Goal: Task Accomplishment & Management: Use online tool/utility

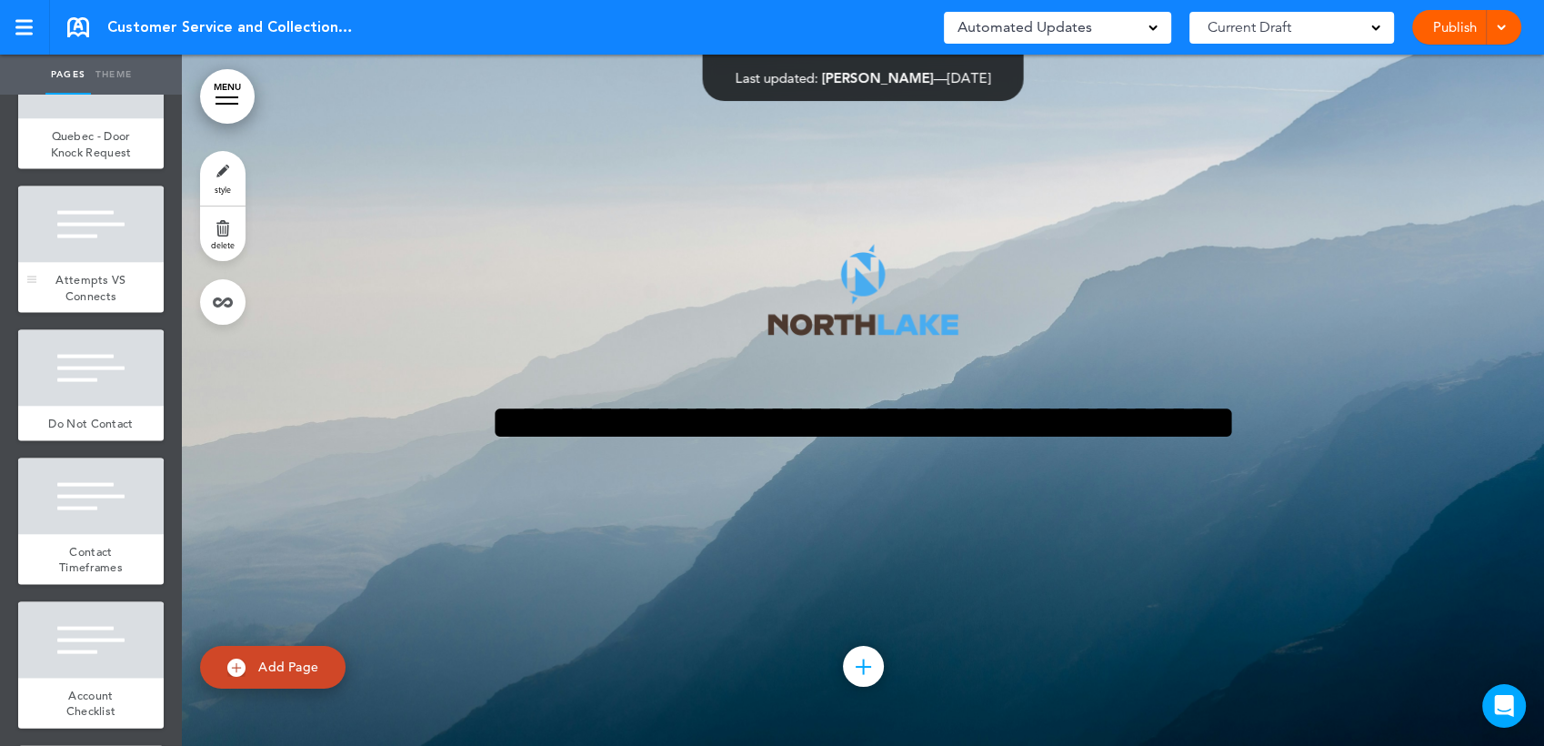
scroll to position [3738, 0]
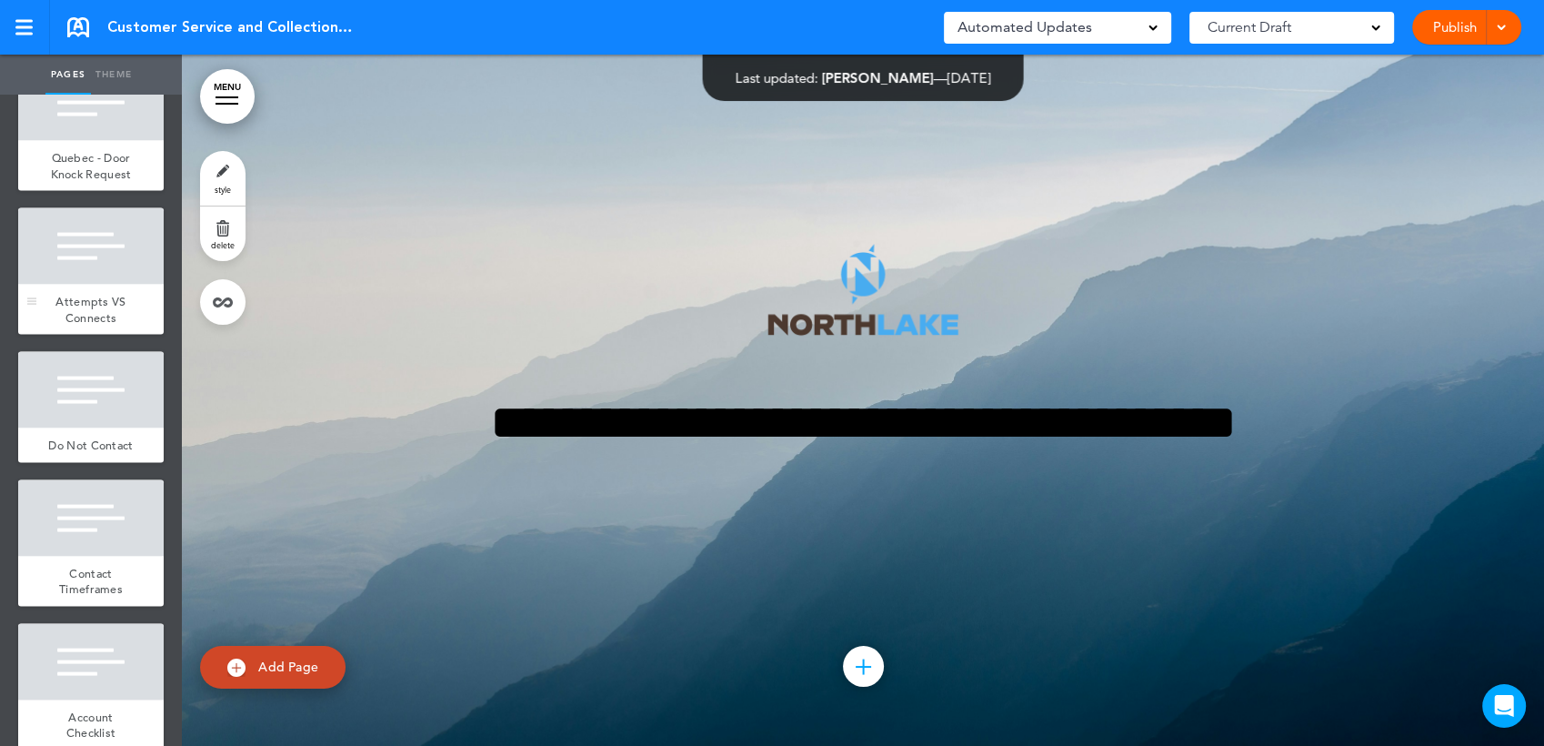
click at [115, 285] on div at bounding box center [90, 246] width 145 height 76
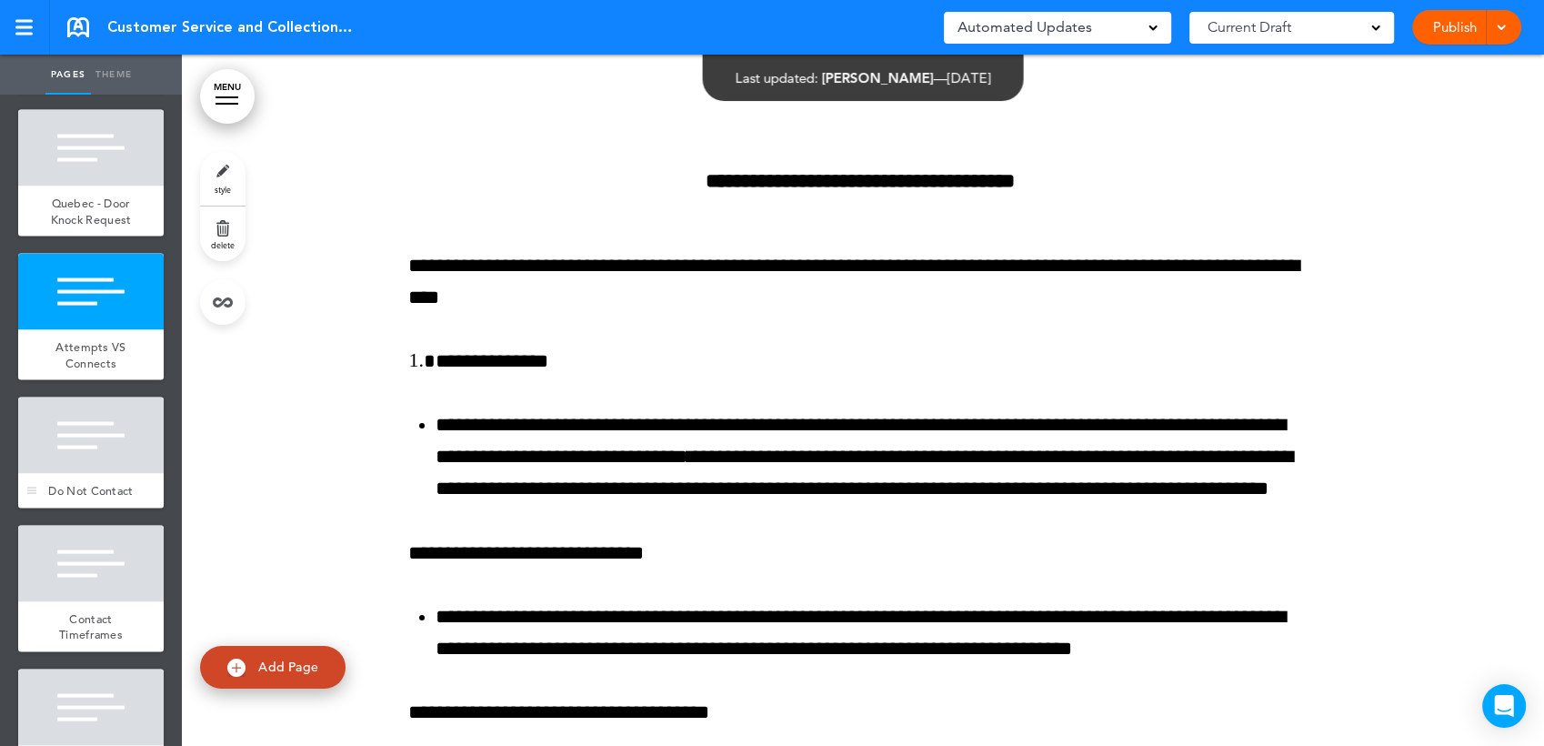
scroll to position [3738, 0]
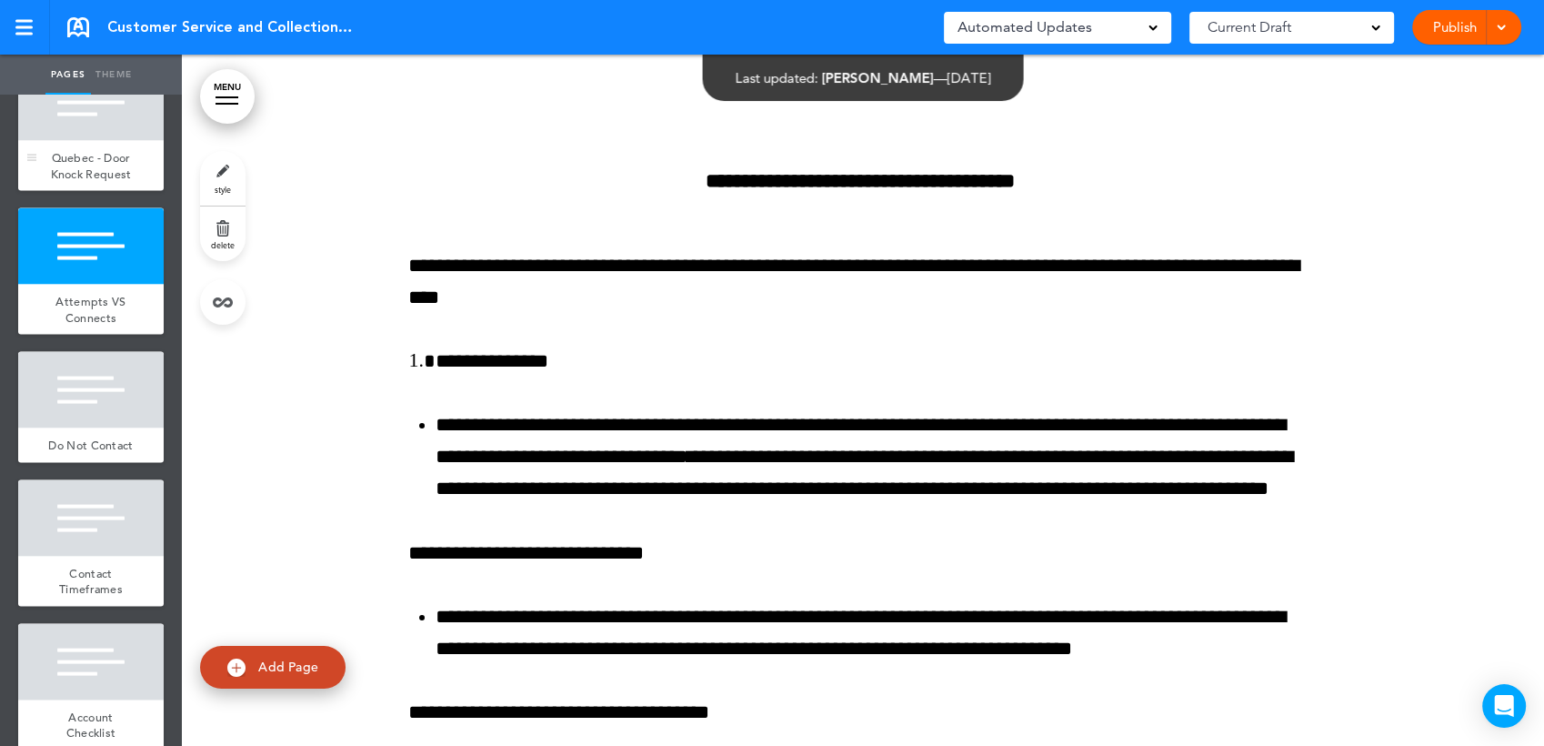
click at [81, 182] on span "Quebec - Door Knock Request" at bounding box center [91, 166] width 81 height 32
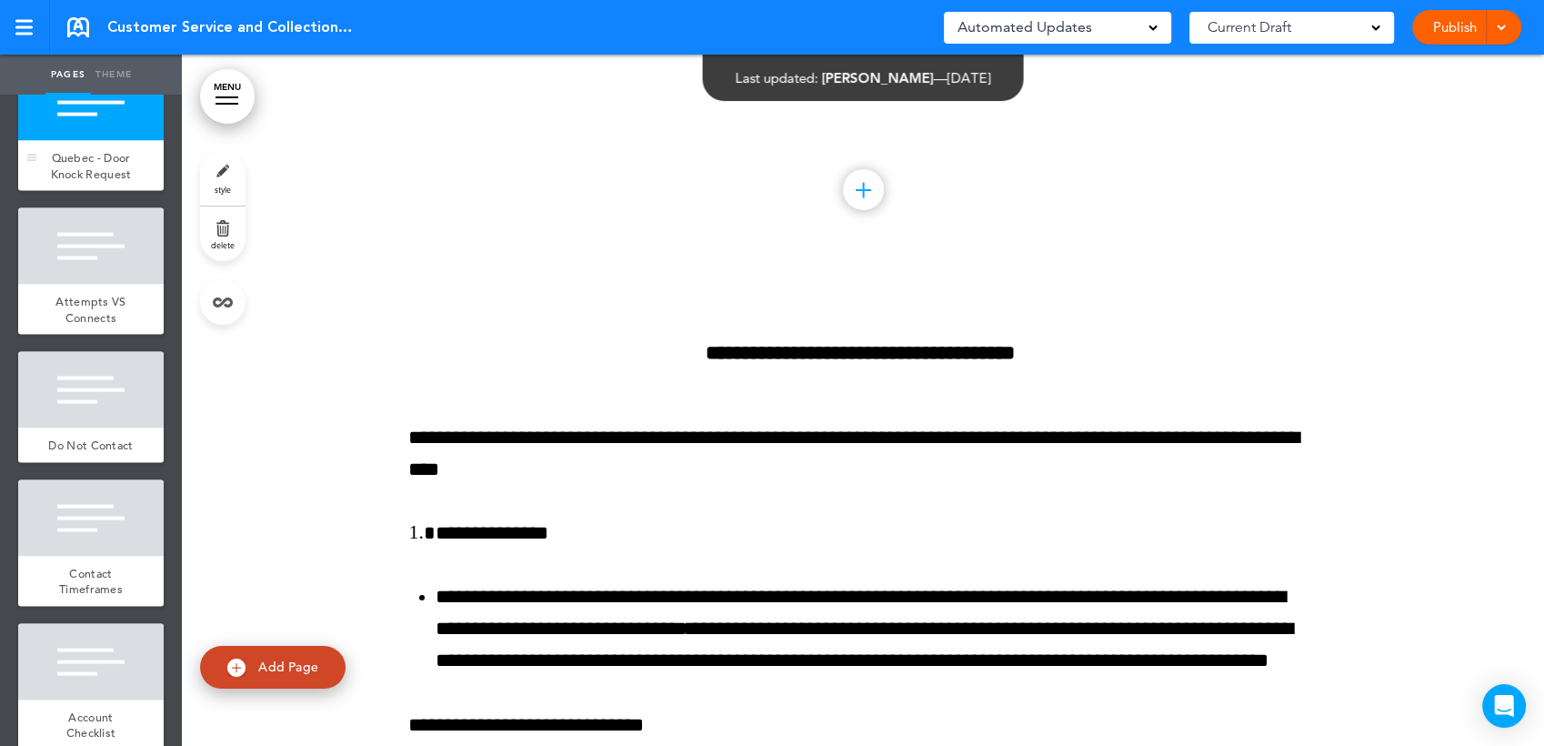
scroll to position [34237, 0]
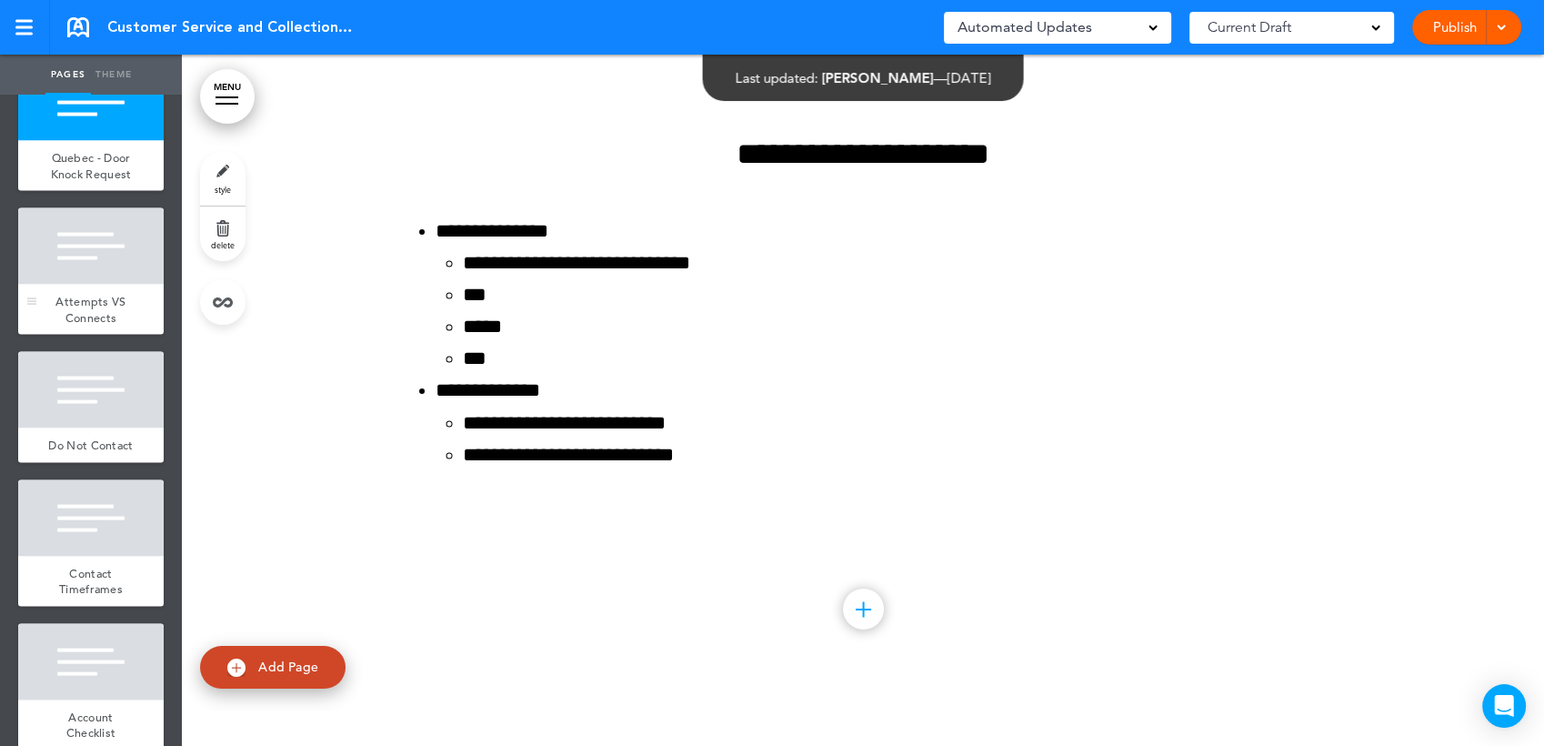
click at [77, 335] on div "Attempts VS Connects" at bounding box center [90, 310] width 145 height 50
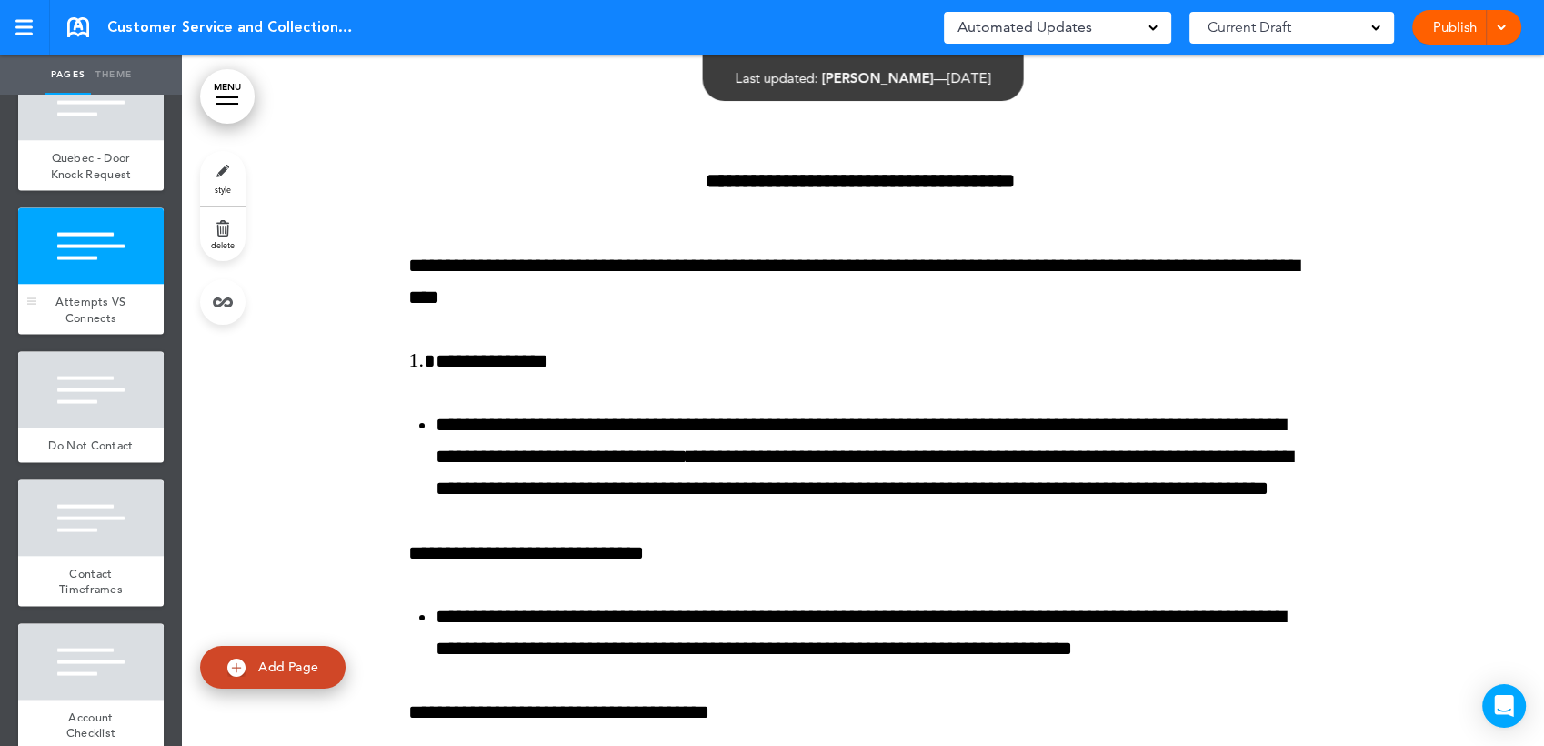
scroll to position [34928, 0]
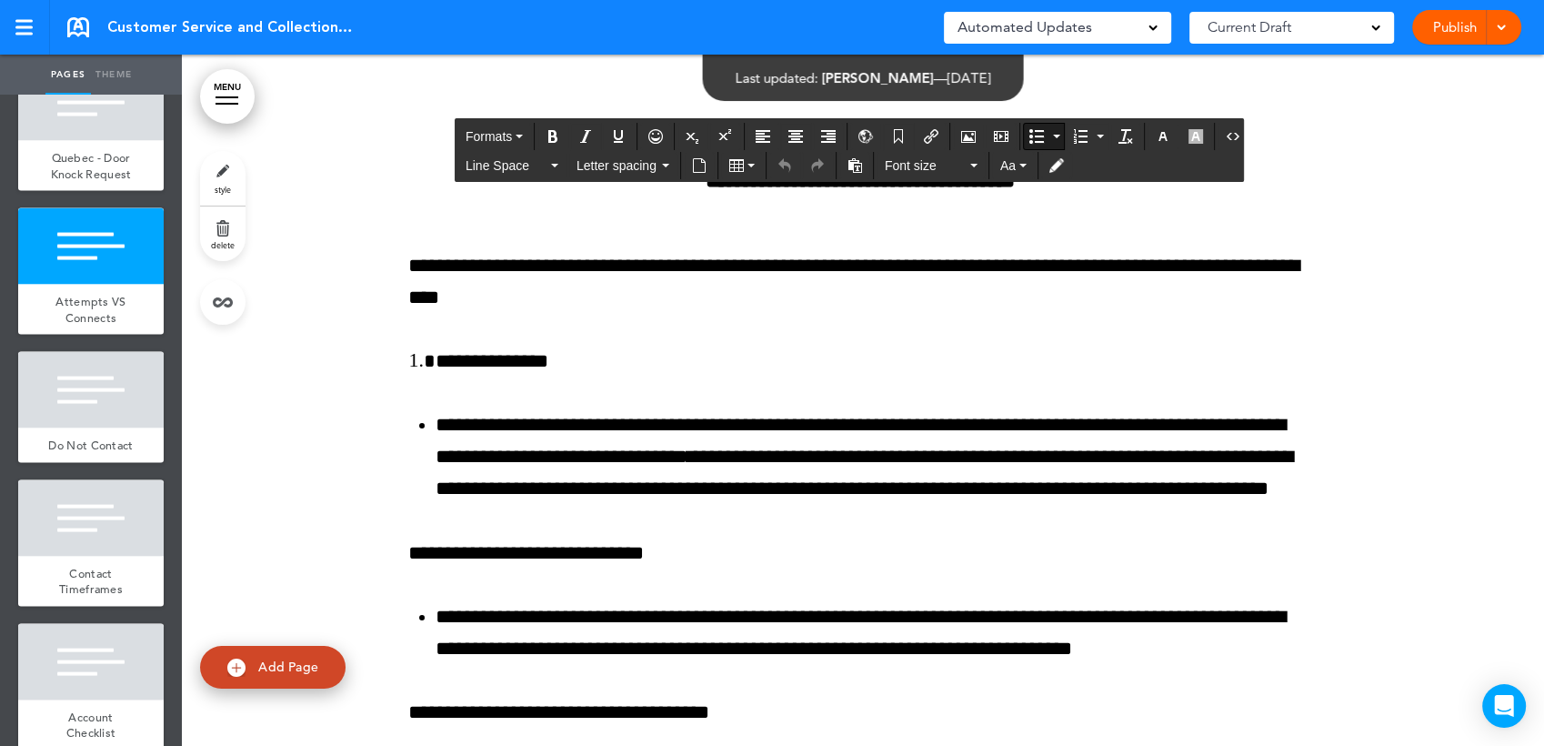
drag, startPoint x: 548, startPoint y: 410, endPoint x: 470, endPoint y: 325, distance: 115.8
drag, startPoint x: 768, startPoint y: 433, endPoint x: 761, endPoint y: 440, distance: 10.3
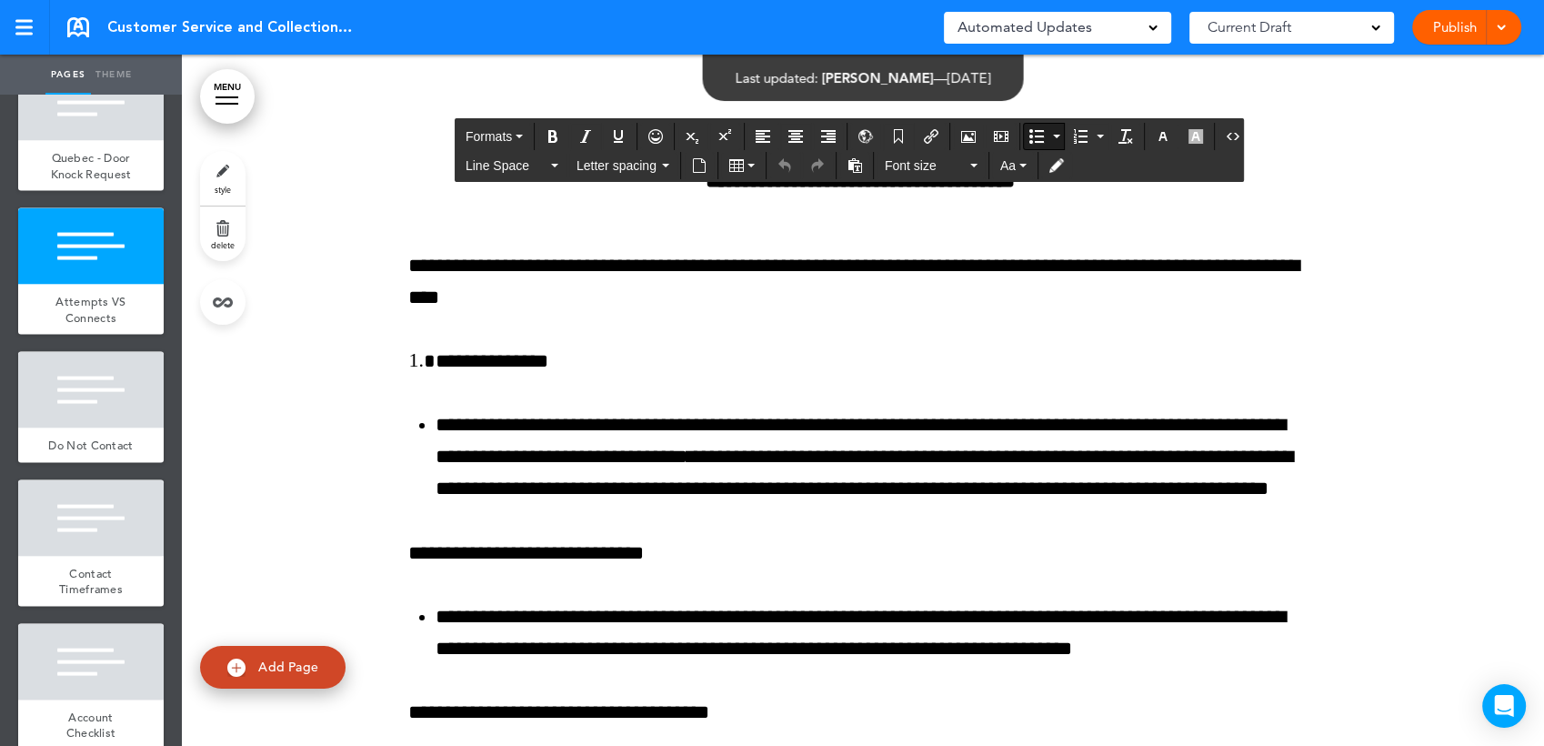
drag, startPoint x: 702, startPoint y: 476, endPoint x: 553, endPoint y: 482, distance: 149.3
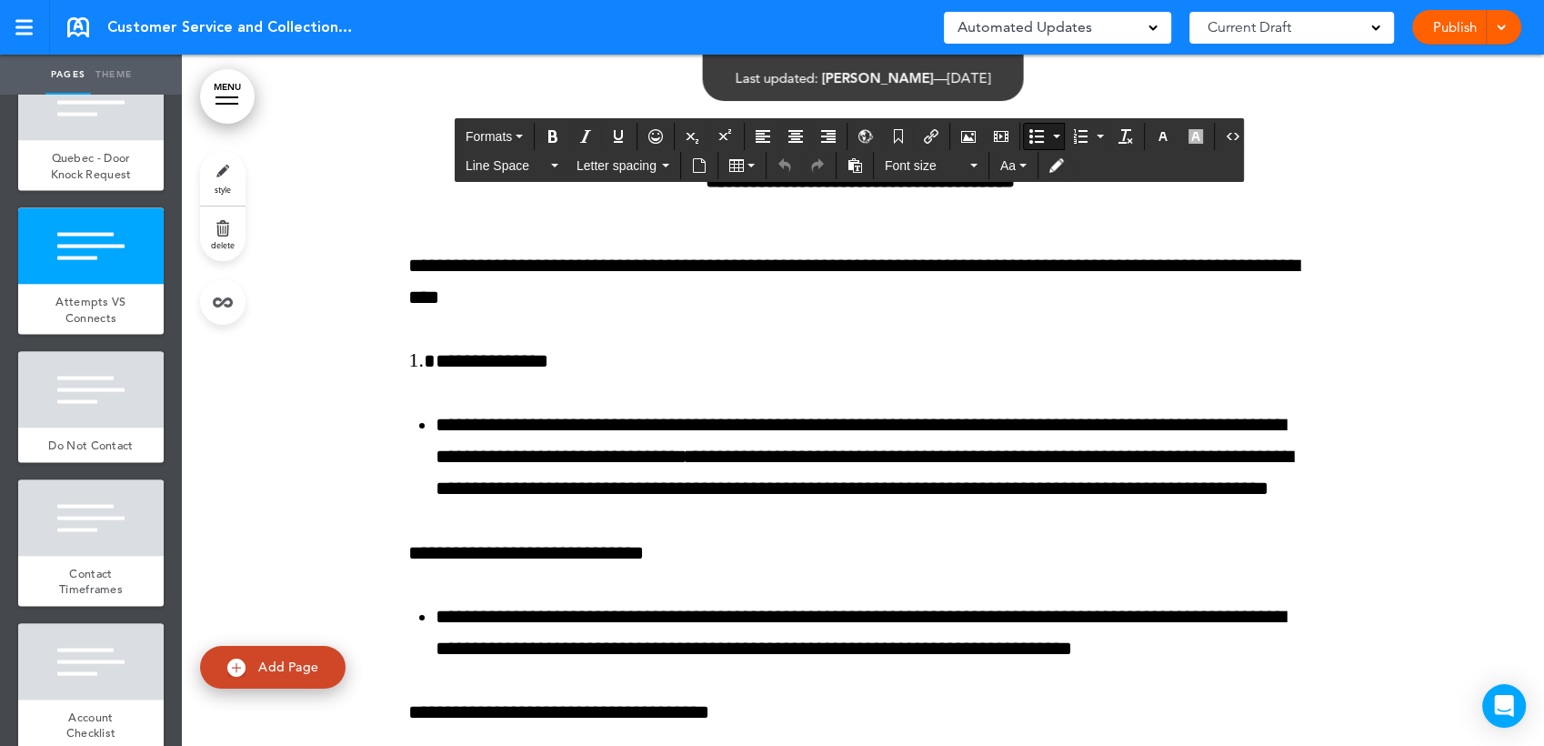
drag, startPoint x: 703, startPoint y: 514, endPoint x: 633, endPoint y: 513, distance: 70.0
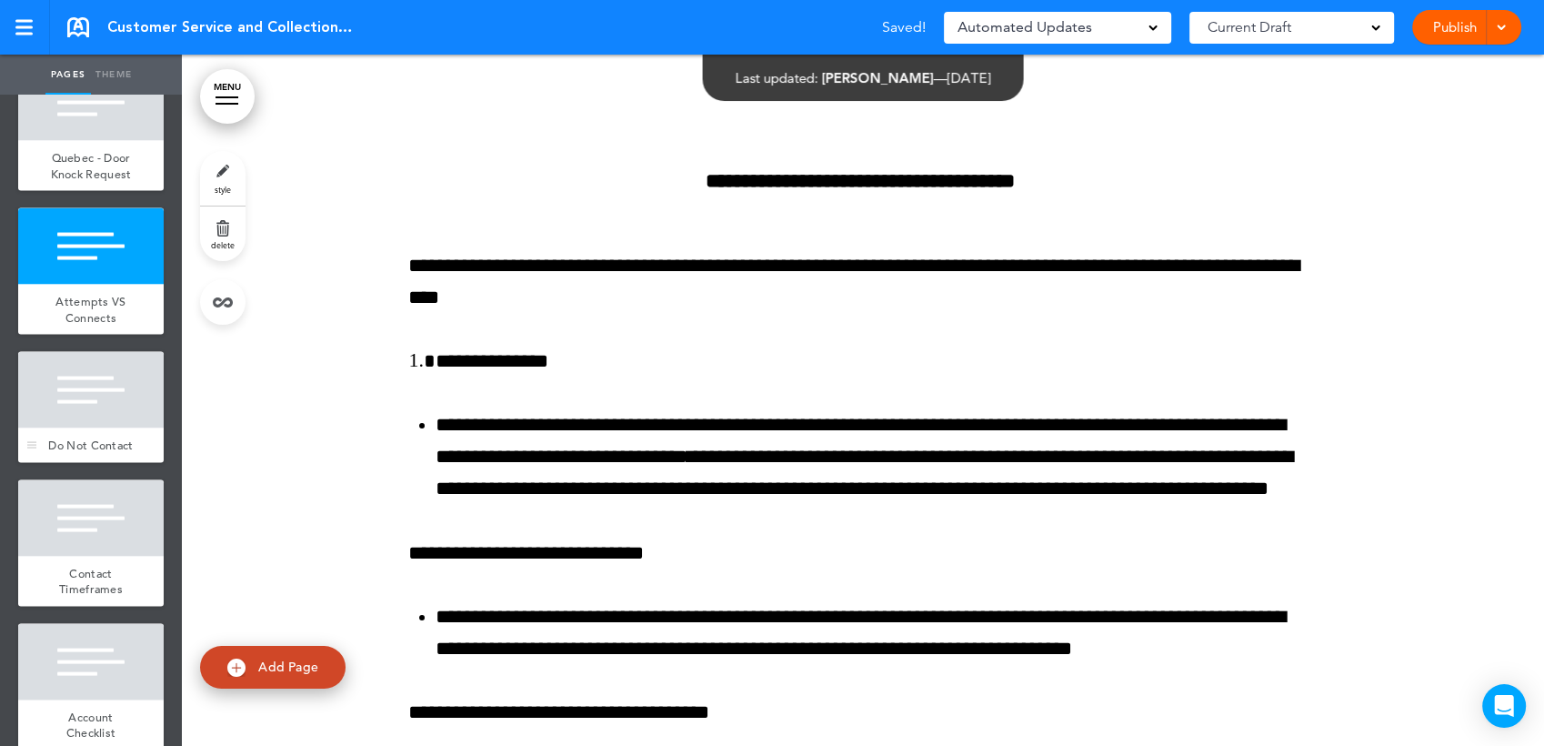
click at [48, 428] on div at bounding box center [90, 390] width 145 height 76
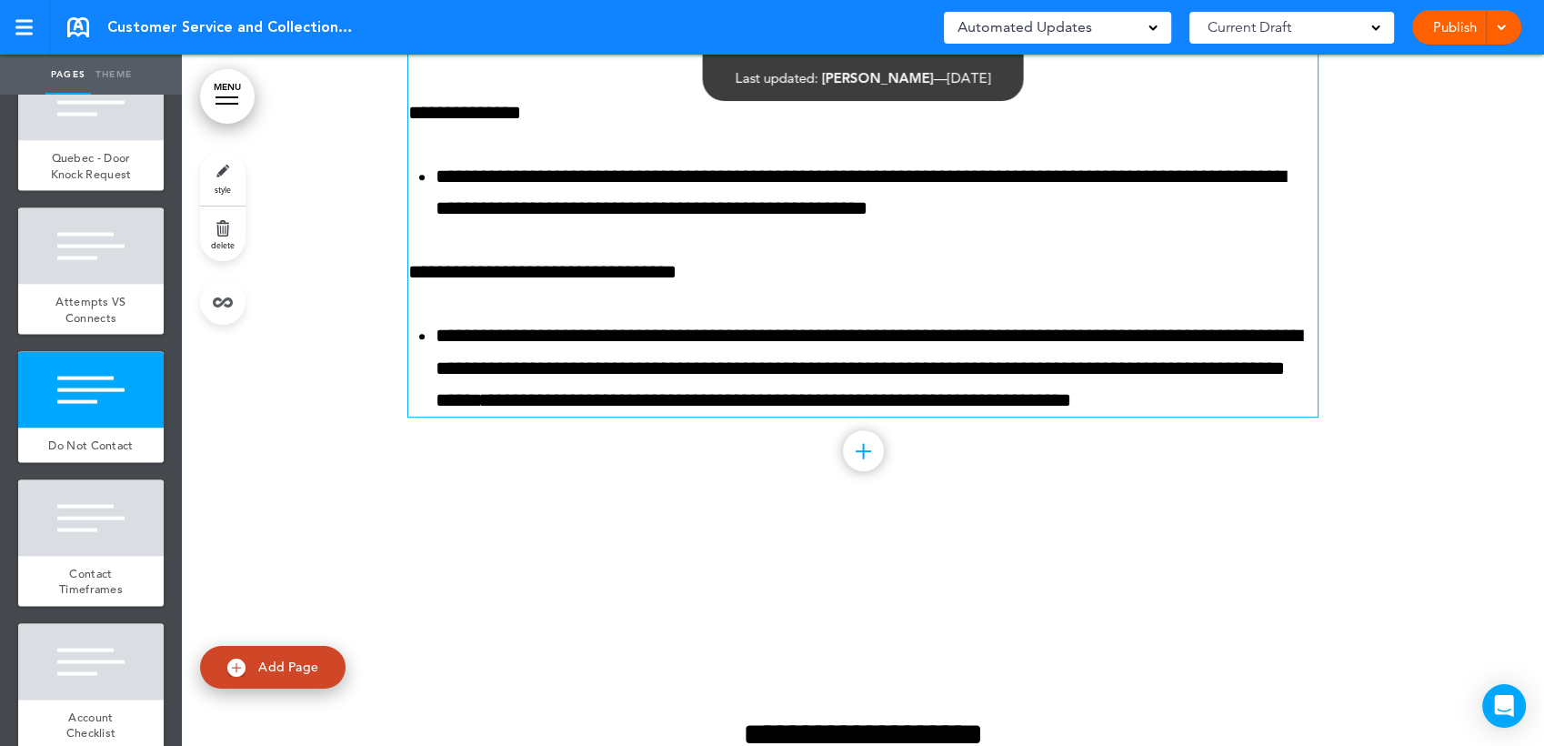
scroll to position [35720, 0]
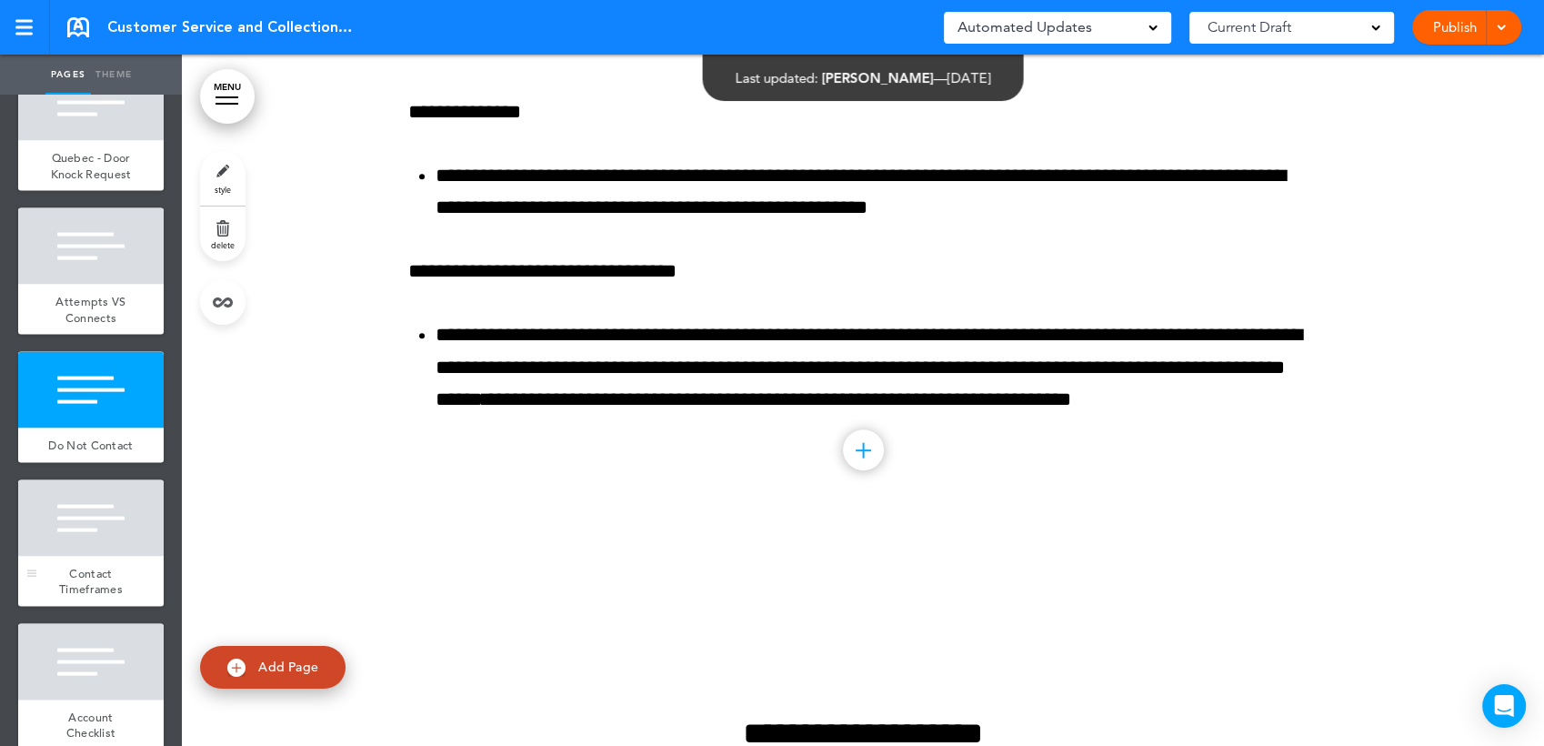
click at [109, 556] on div at bounding box center [90, 518] width 145 height 76
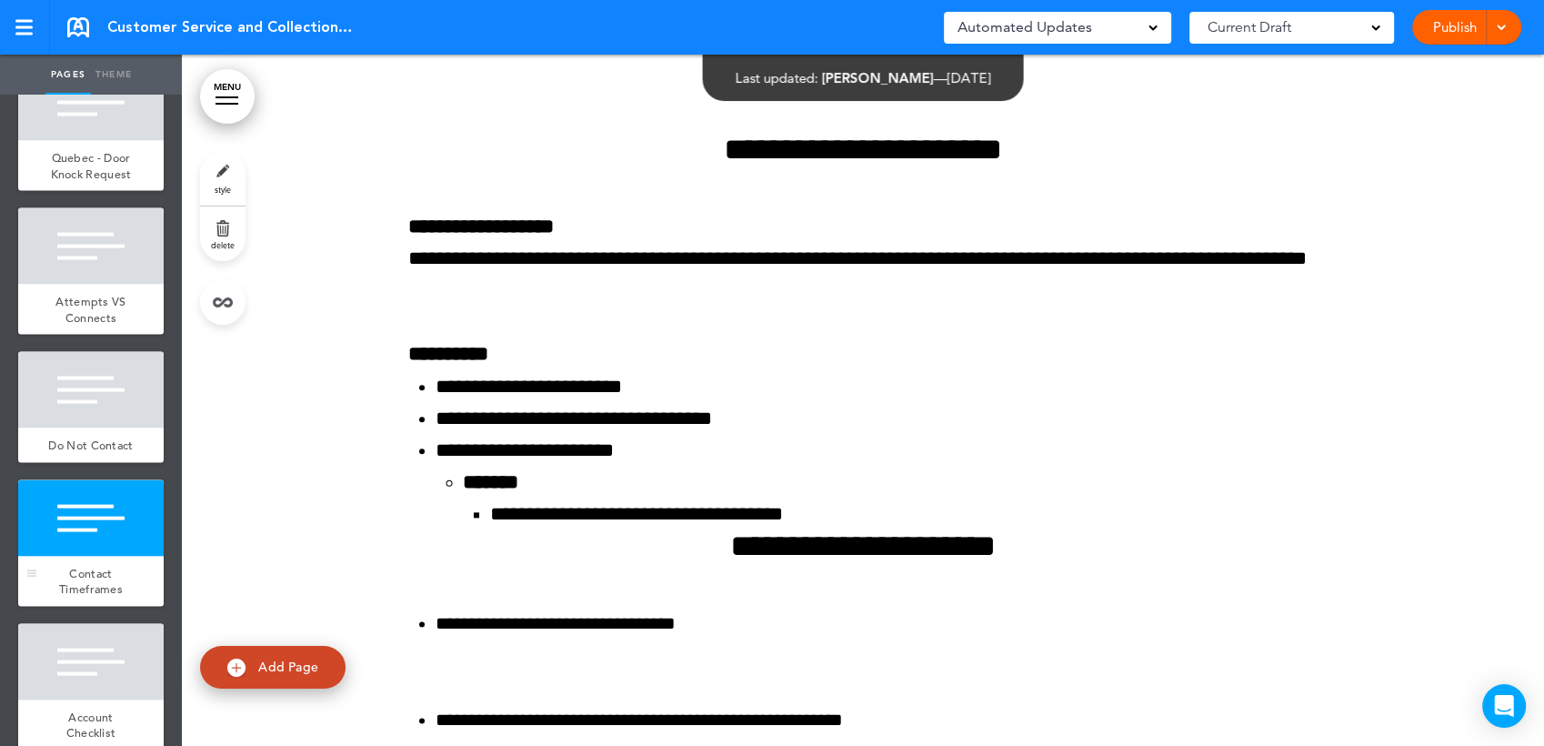
scroll to position [36875, 0]
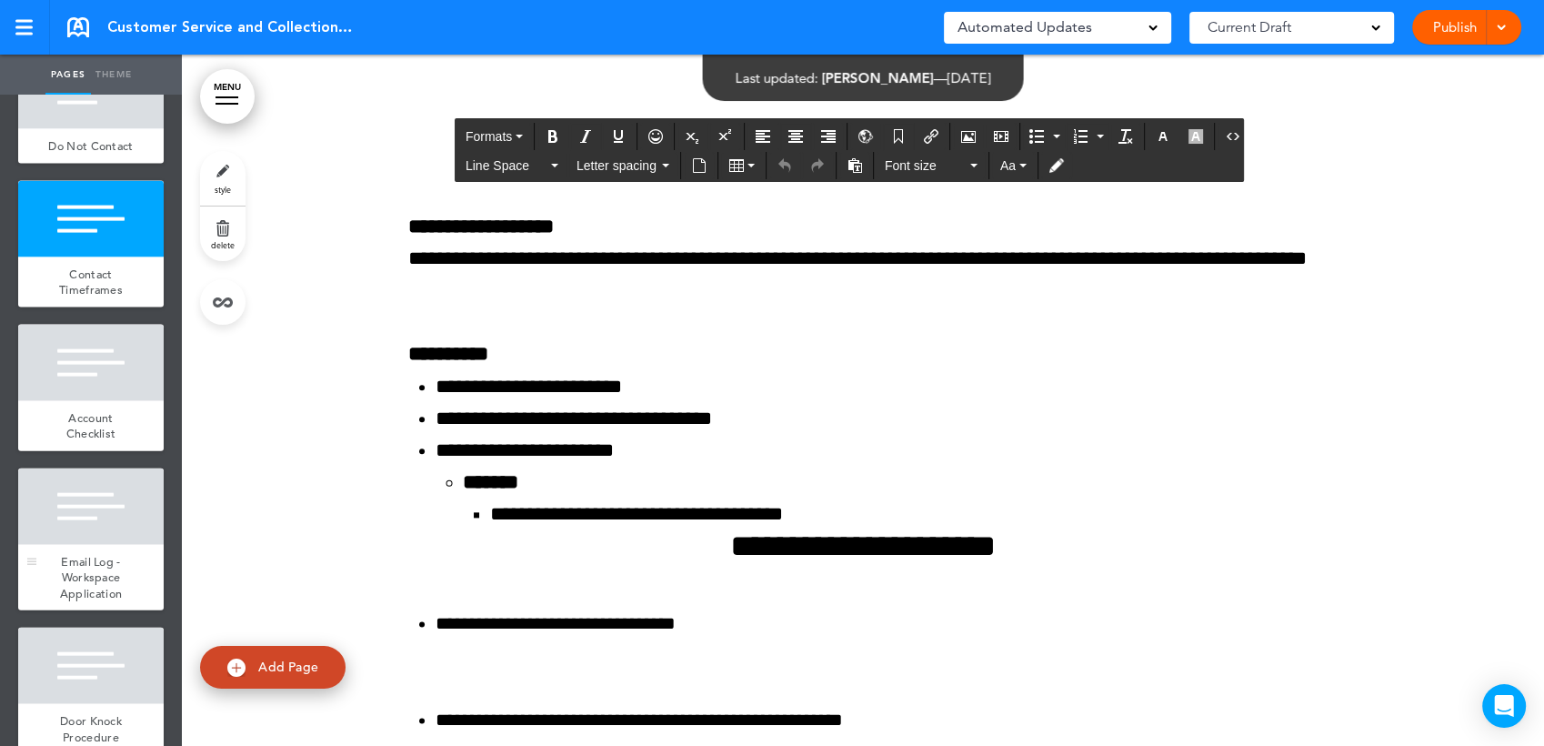
scroll to position [4041, 0]
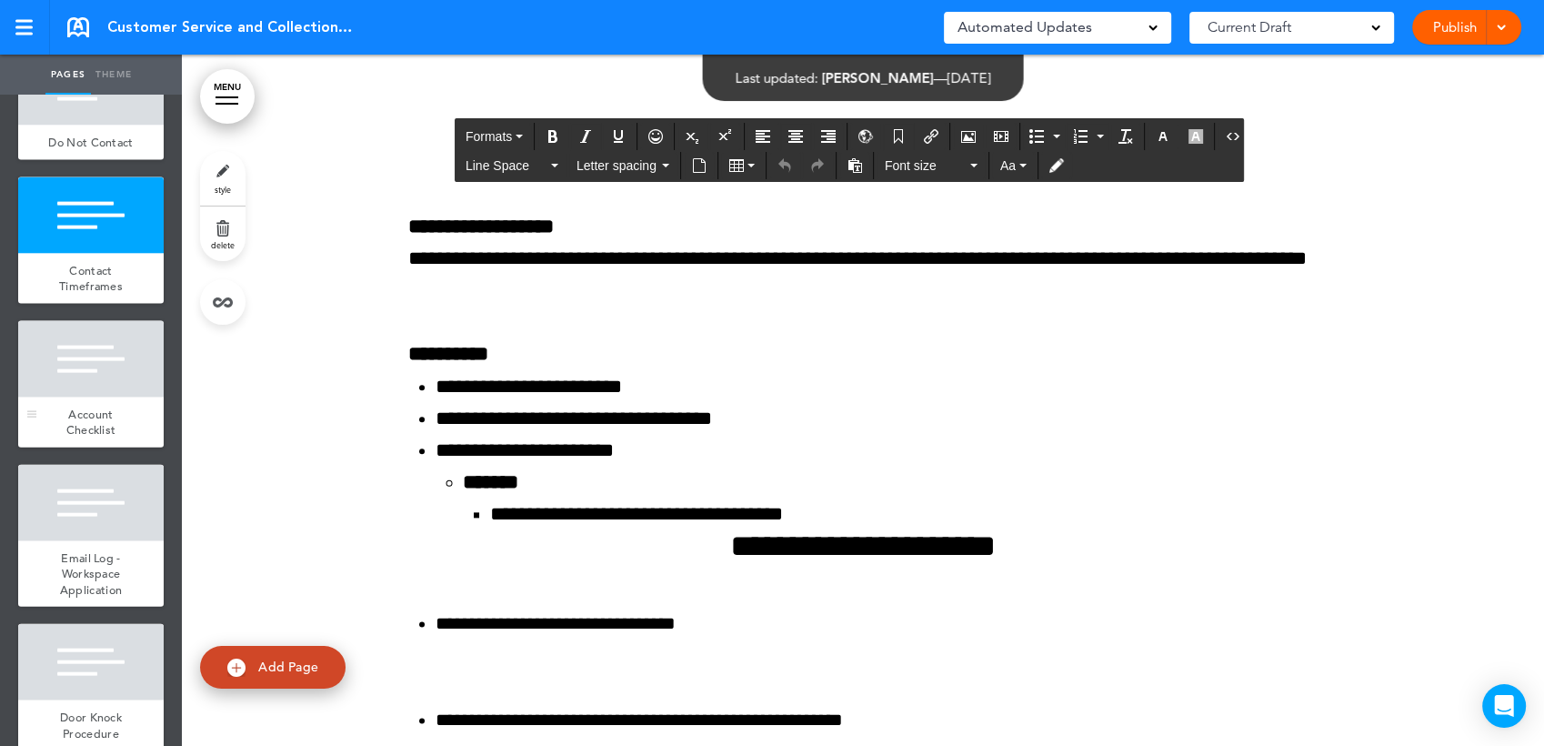
click at [89, 447] on div "Account Checklist" at bounding box center [90, 422] width 145 height 50
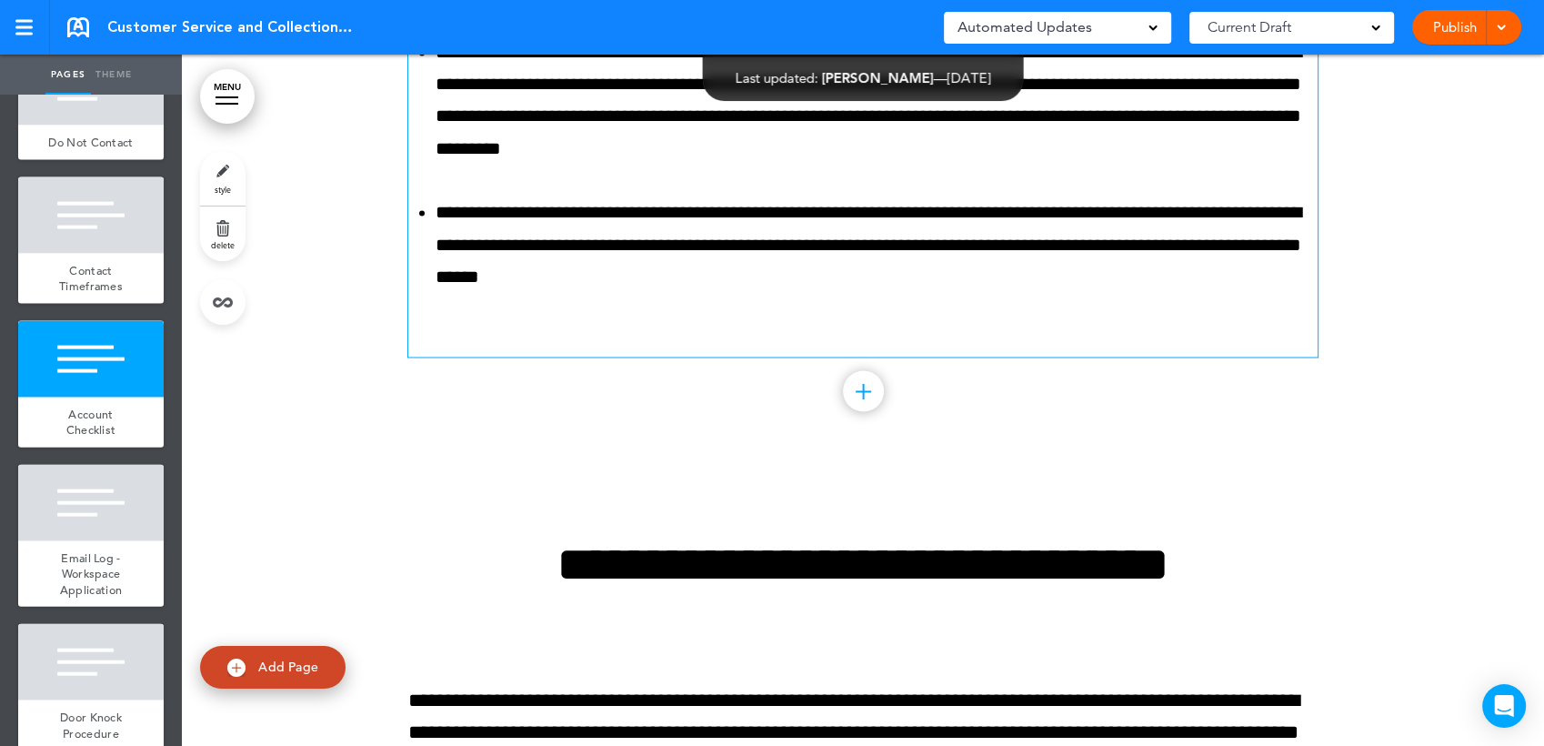
scroll to position [37971, 0]
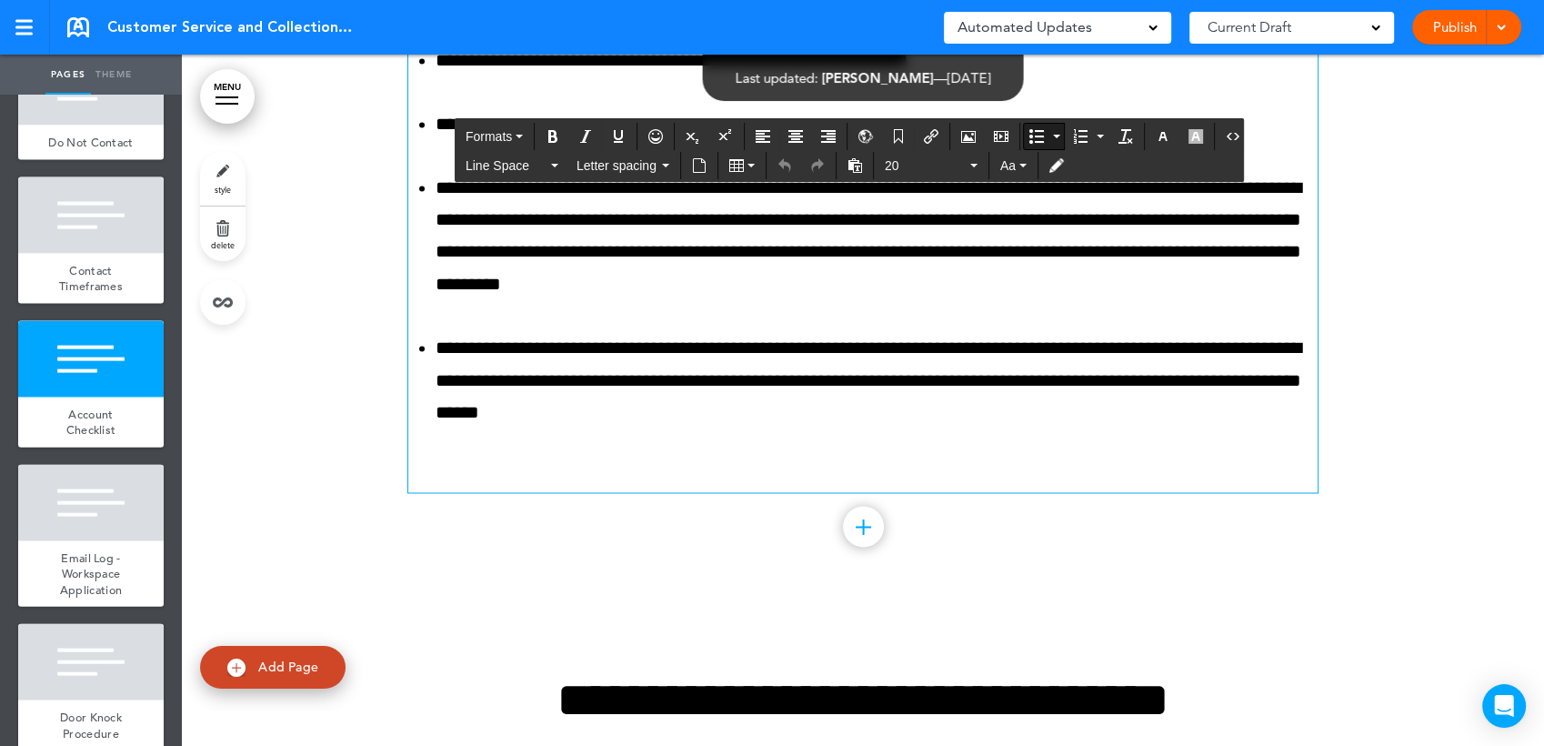
scroll to position [37667, 0]
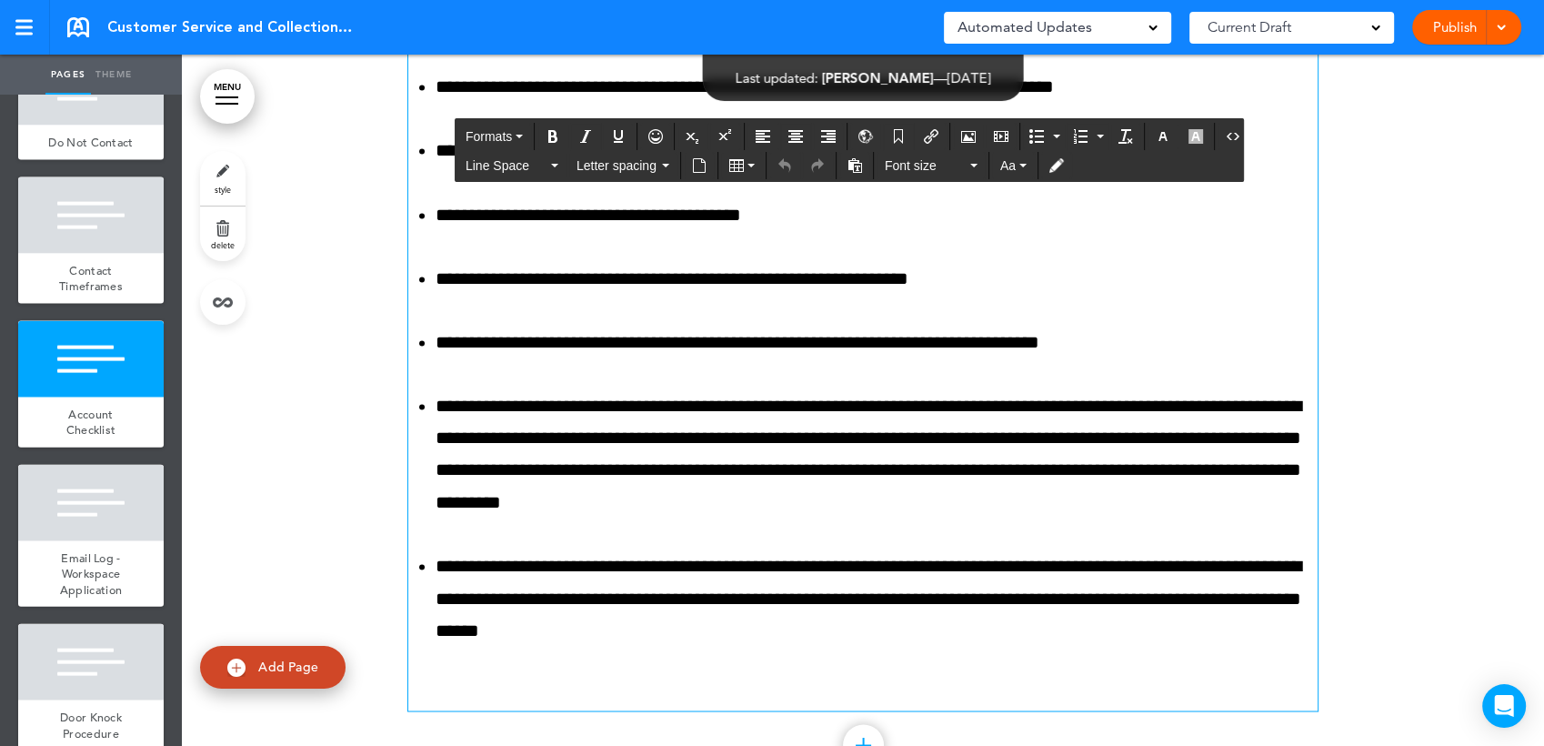
drag, startPoint x: 701, startPoint y: 462, endPoint x: 656, endPoint y: 461, distance: 45.5
click at [528, 358] on ul "**********" at bounding box center [862, 86] width 909 height 543
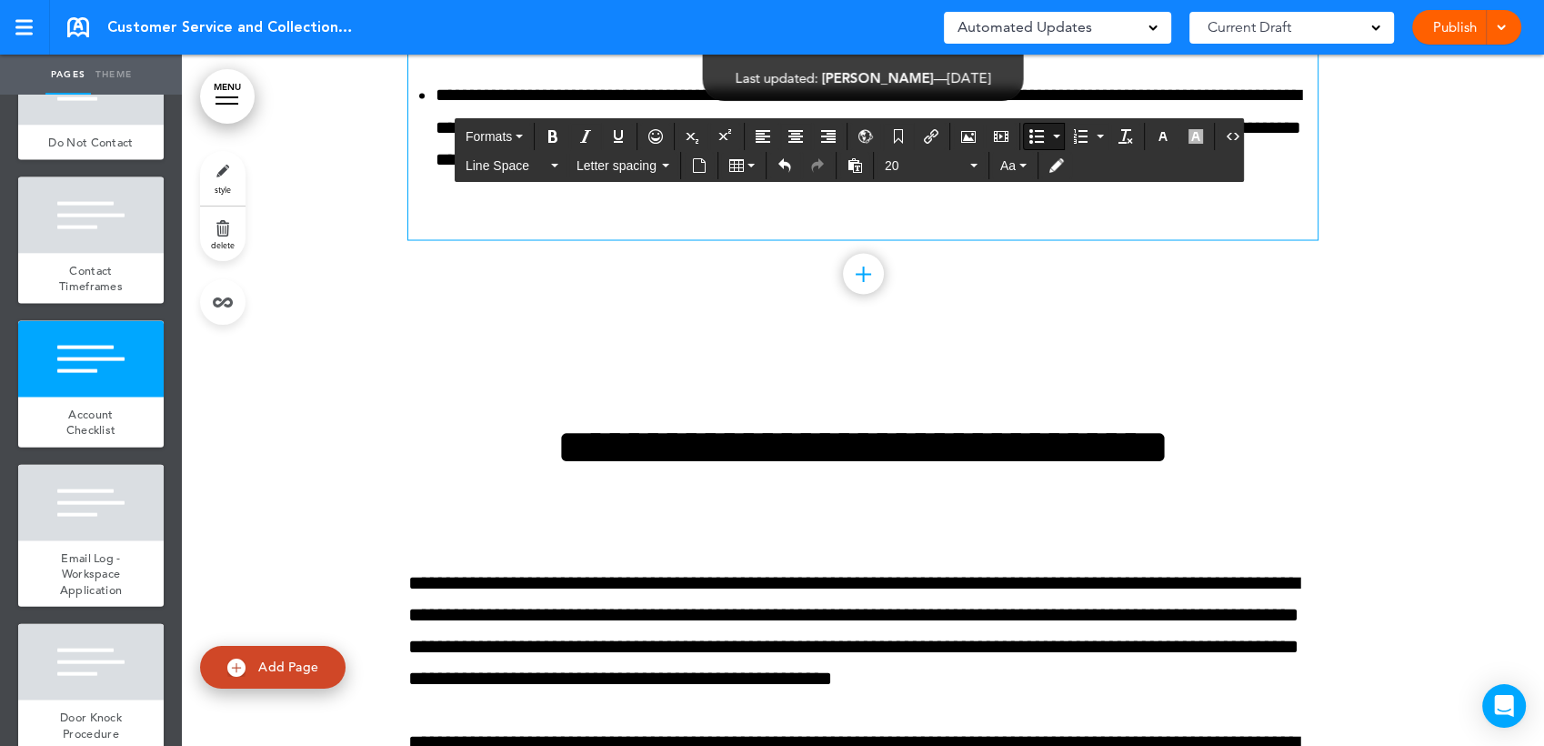
scroll to position [38173, 0]
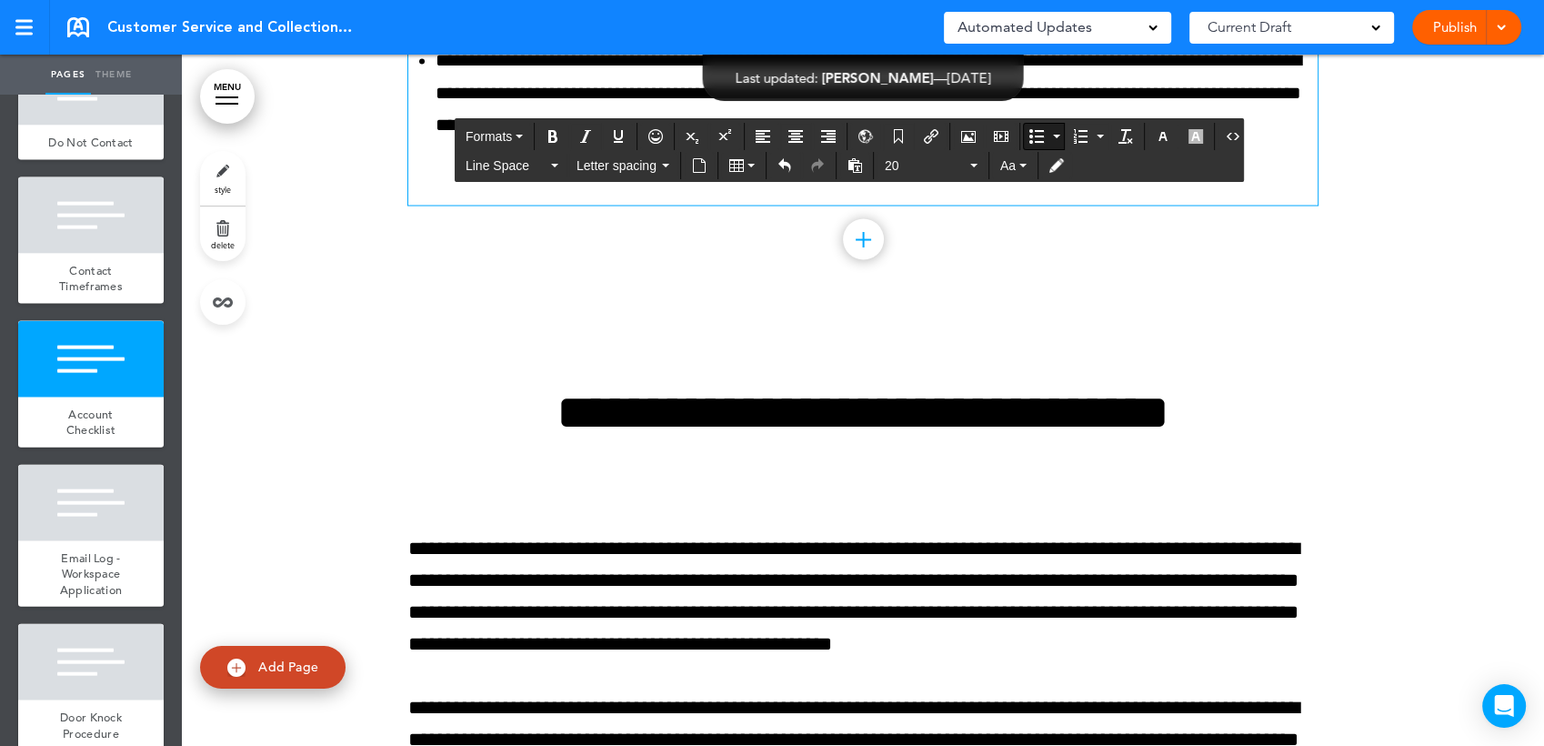
drag, startPoint x: 538, startPoint y: 493, endPoint x: 721, endPoint y: 499, distance: 182.9
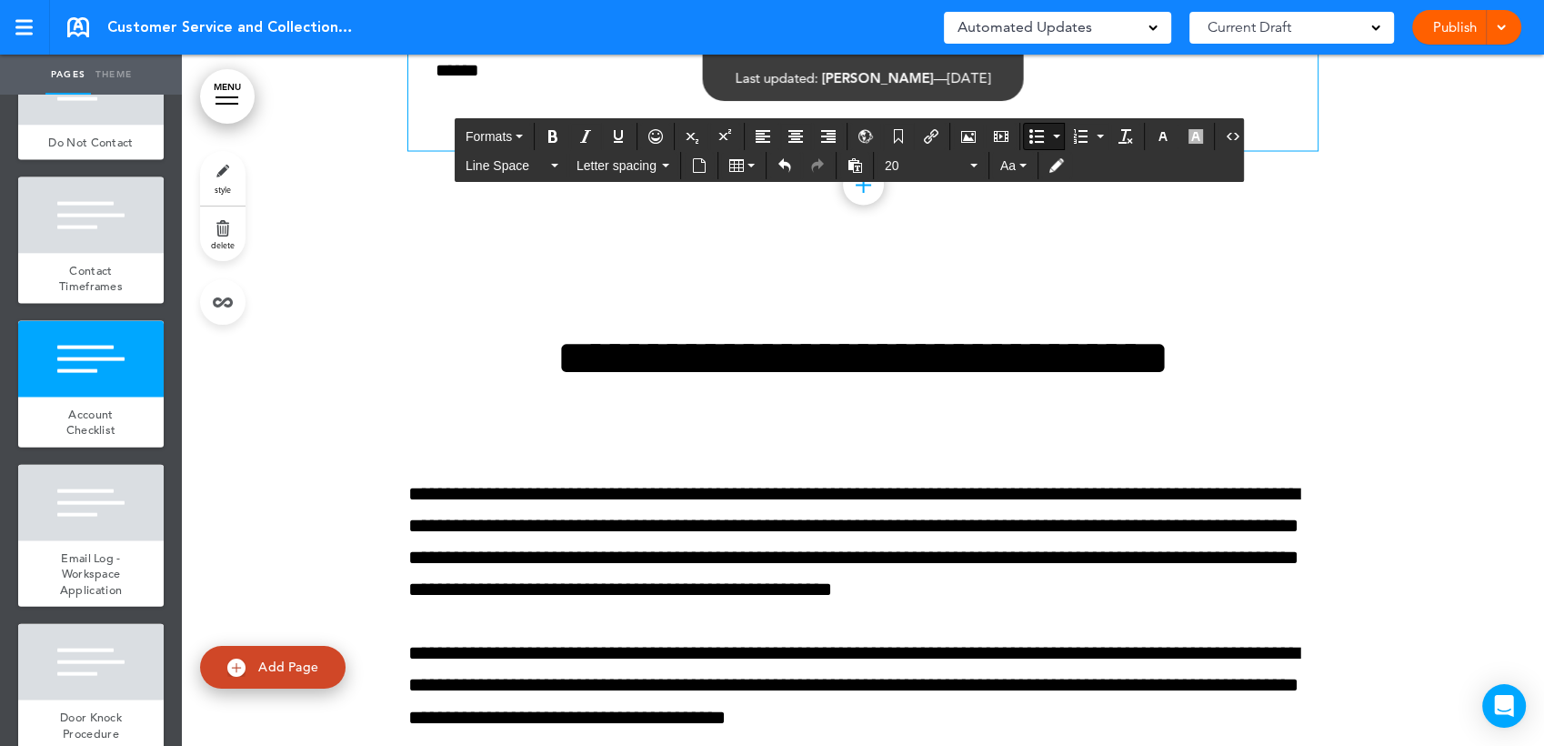
scroll to position [38274, 0]
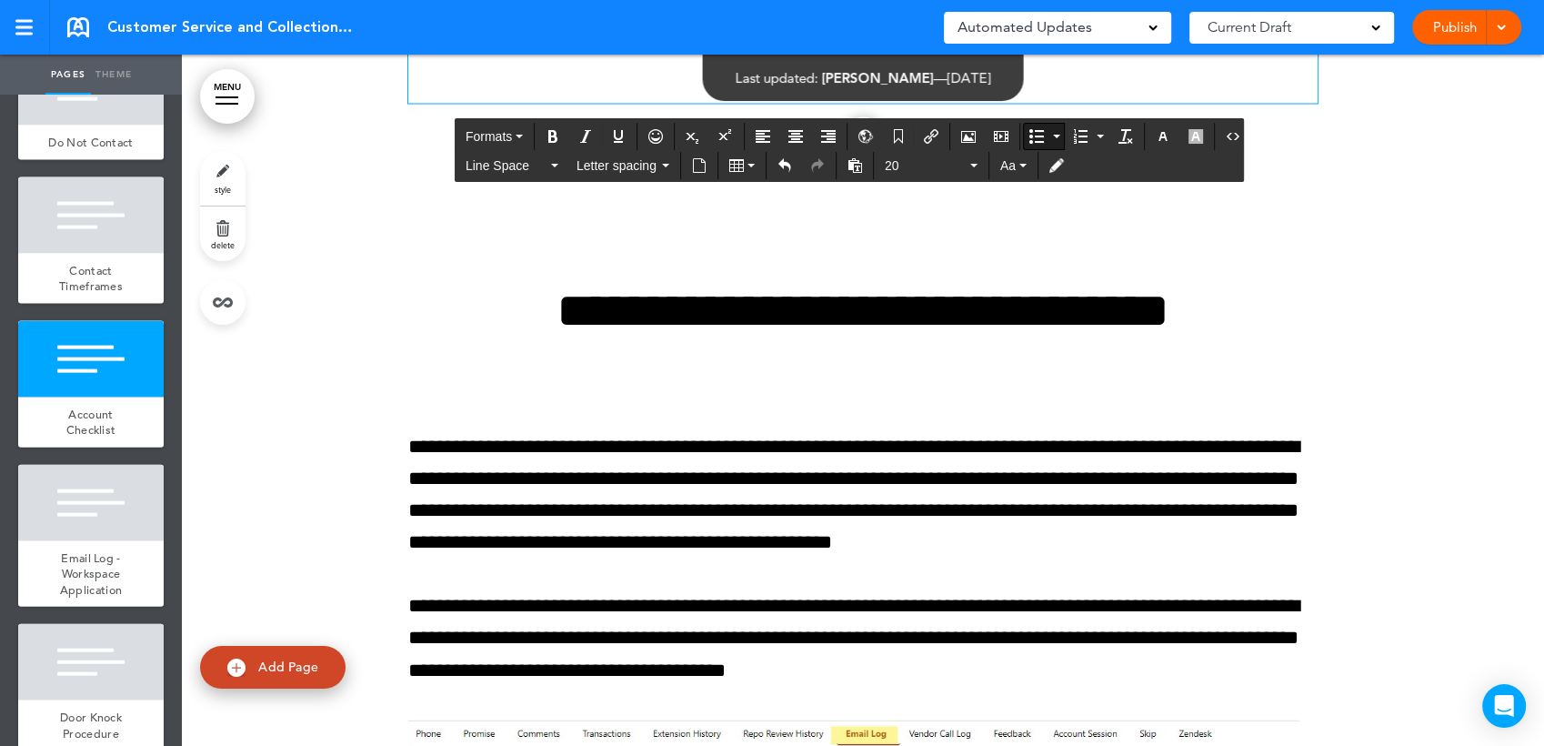
drag, startPoint x: 956, startPoint y: 389, endPoint x: 422, endPoint y: 387, distance: 533.8
drag, startPoint x: 1125, startPoint y: 455, endPoint x: 897, endPoint y: 451, distance: 227.4
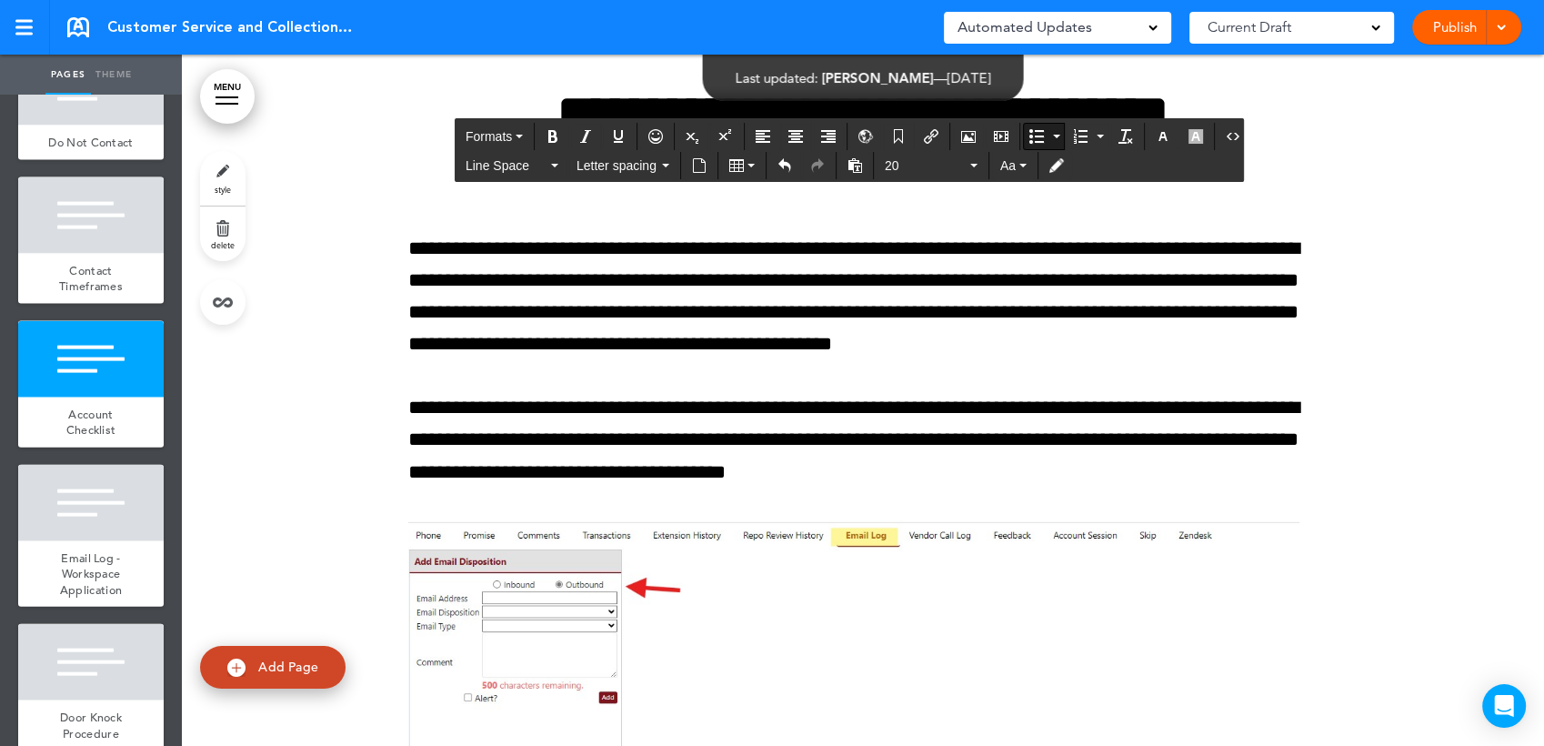
scroll to position [38476, 0]
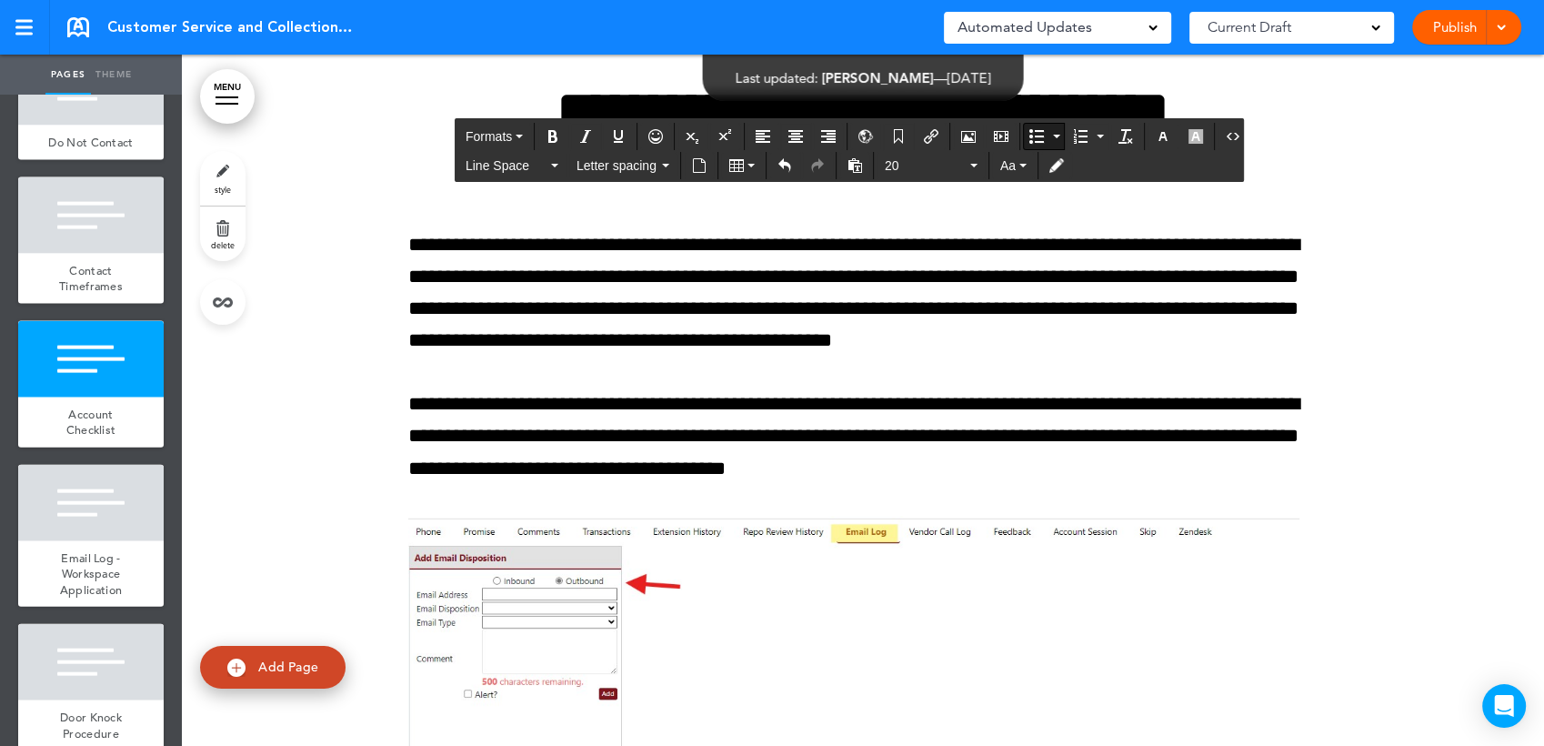
drag, startPoint x: 518, startPoint y: 308, endPoint x: 697, endPoint y: 306, distance: 178.2
drag, startPoint x: 860, startPoint y: 406, endPoint x: 652, endPoint y: 380, distance: 209.8
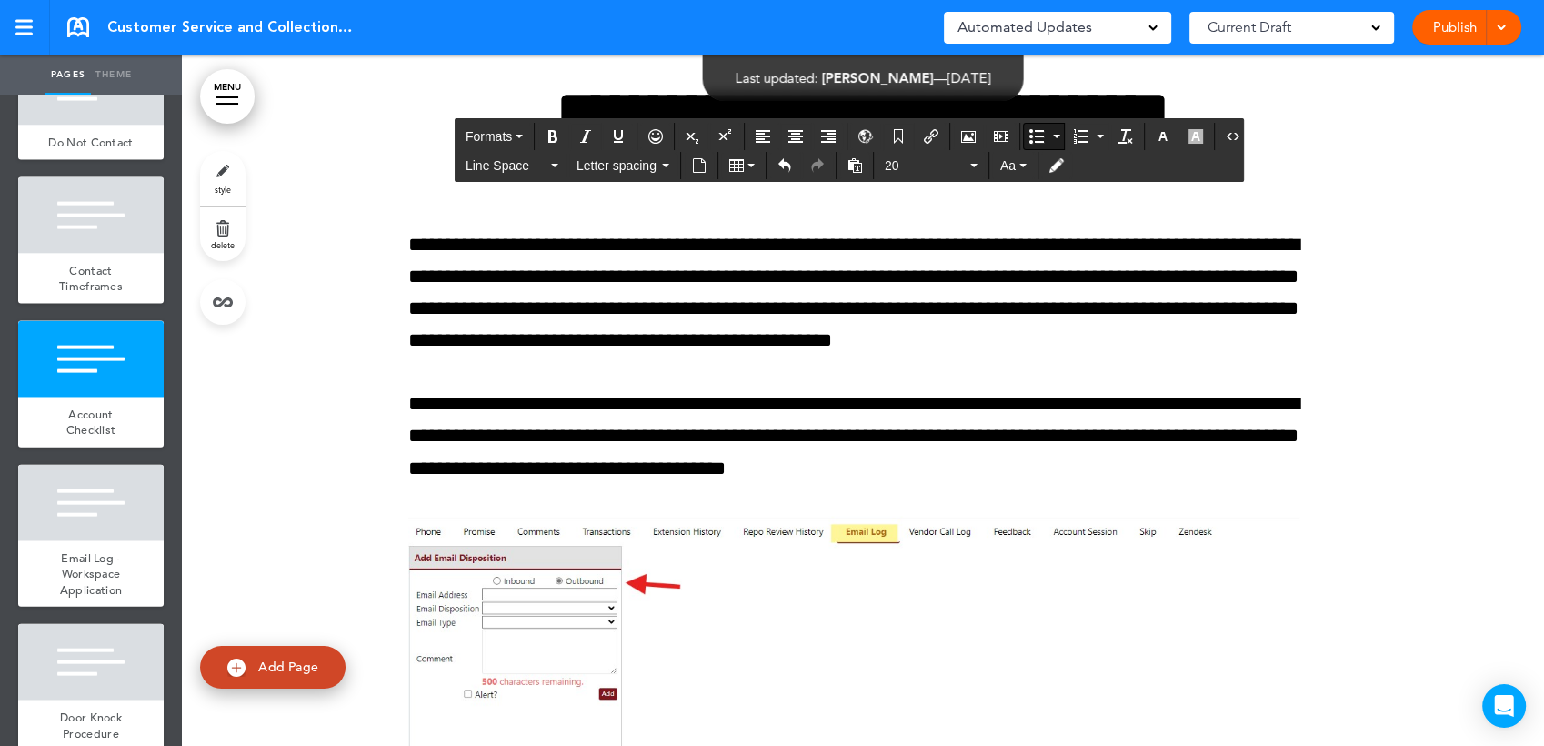
drag, startPoint x: 528, startPoint y: 382, endPoint x: 729, endPoint y: 371, distance: 201.2
drag, startPoint x: 851, startPoint y: 404, endPoint x: 640, endPoint y: 378, distance: 212.5
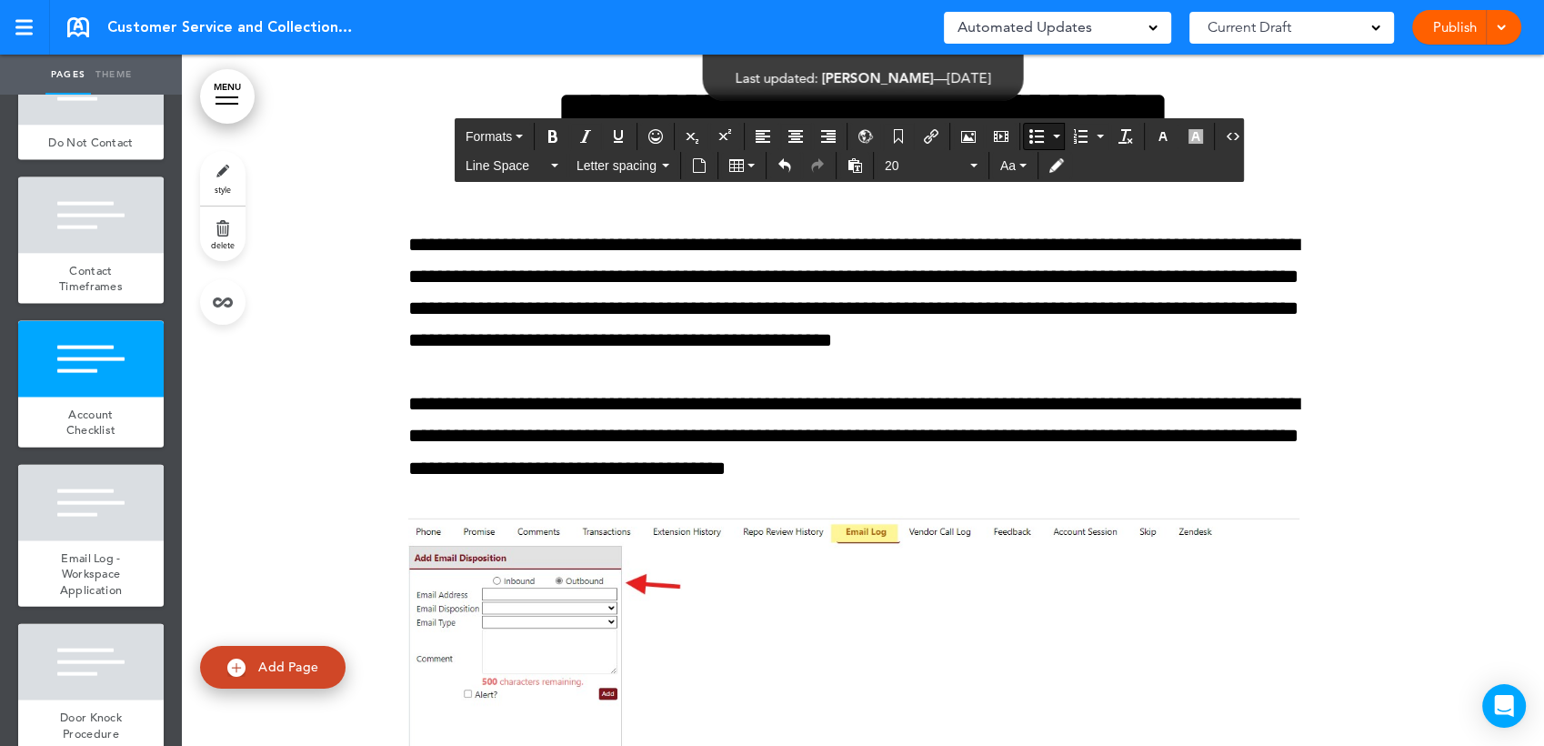
drag, startPoint x: 844, startPoint y: 408, endPoint x: 832, endPoint y: 406, distance: 12.0
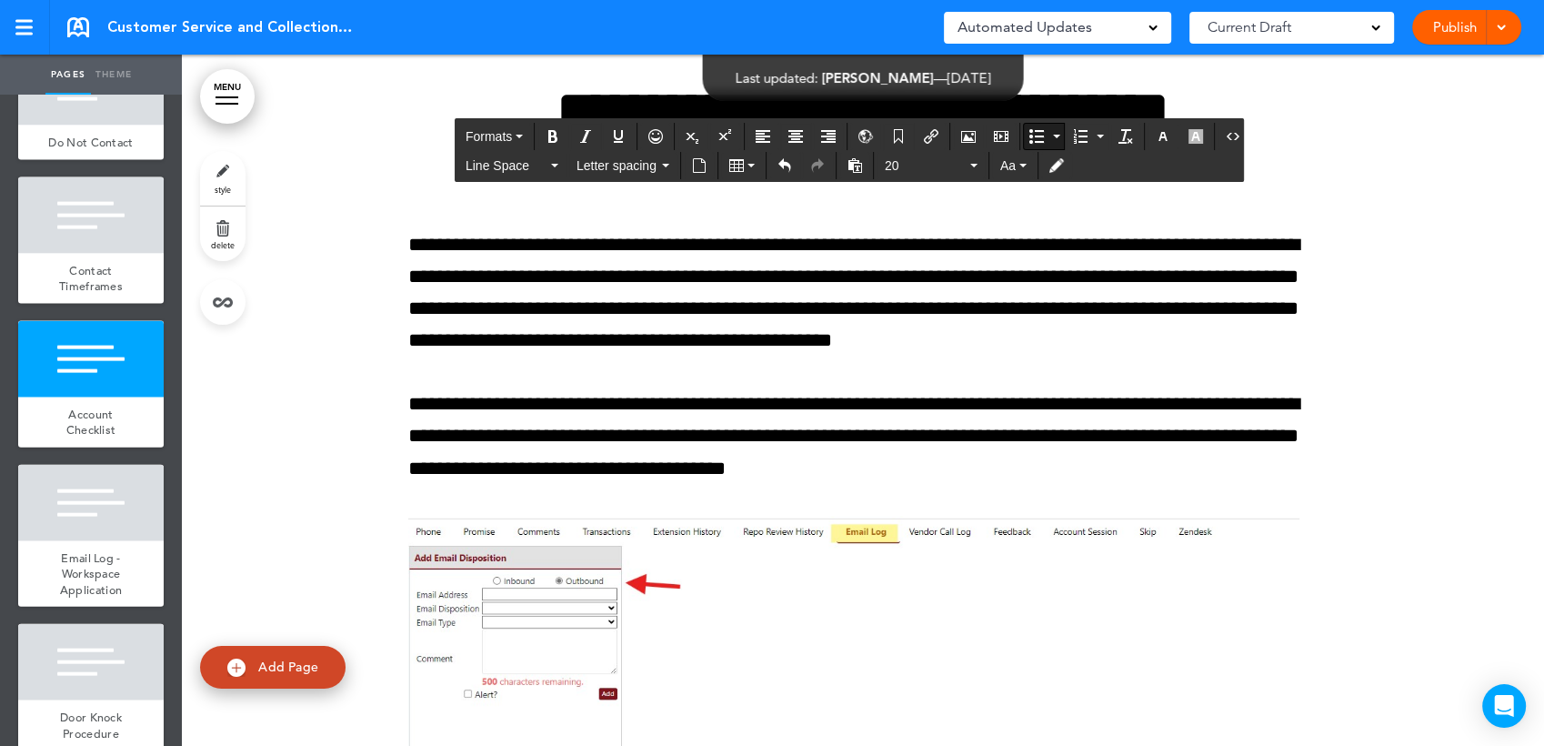
drag, startPoint x: 1286, startPoint y: 394, endPoint x: 1280, endPoint y: 372, distance: 22.5
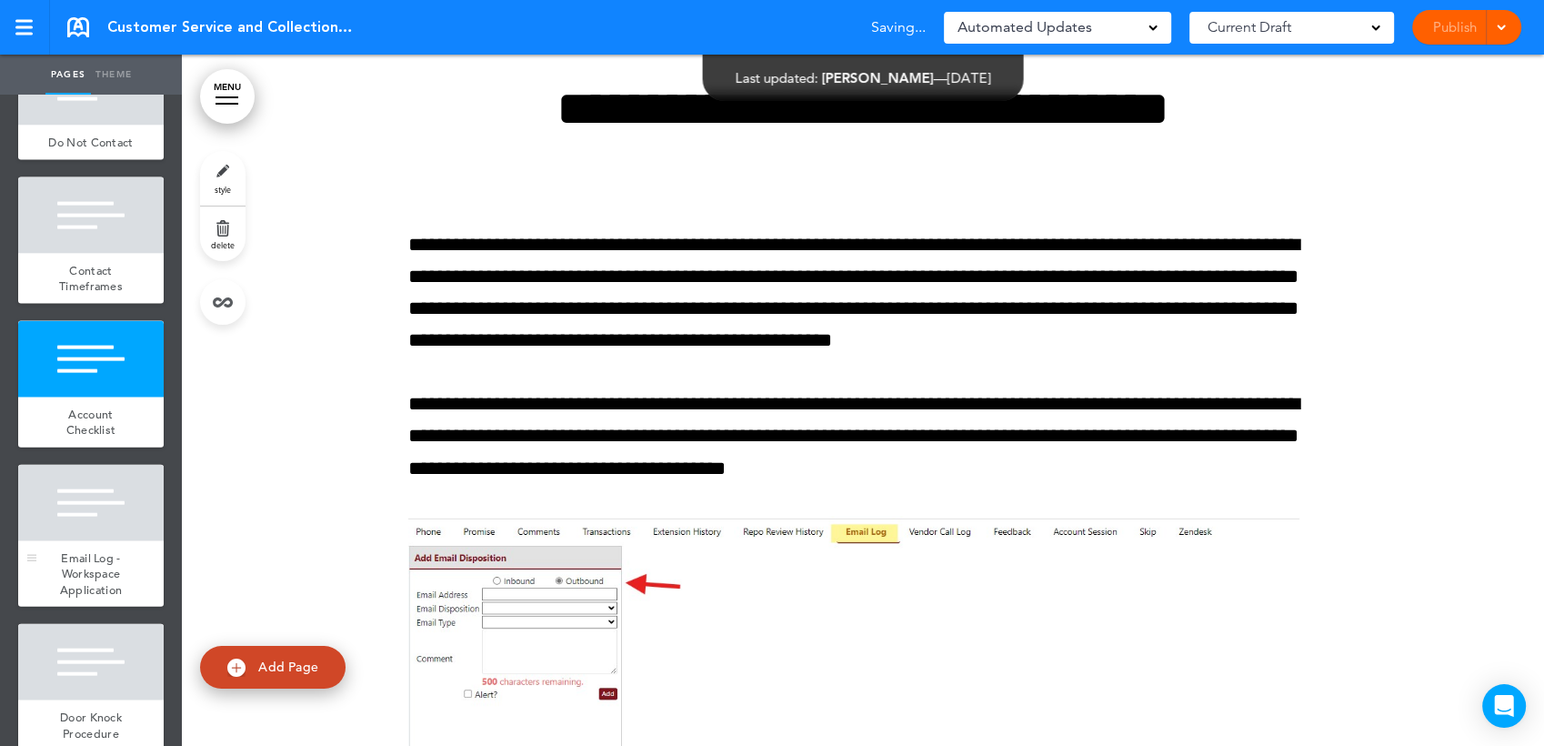
click at [109, 541] on div at bounding box center [90, 503] width 145 height 76
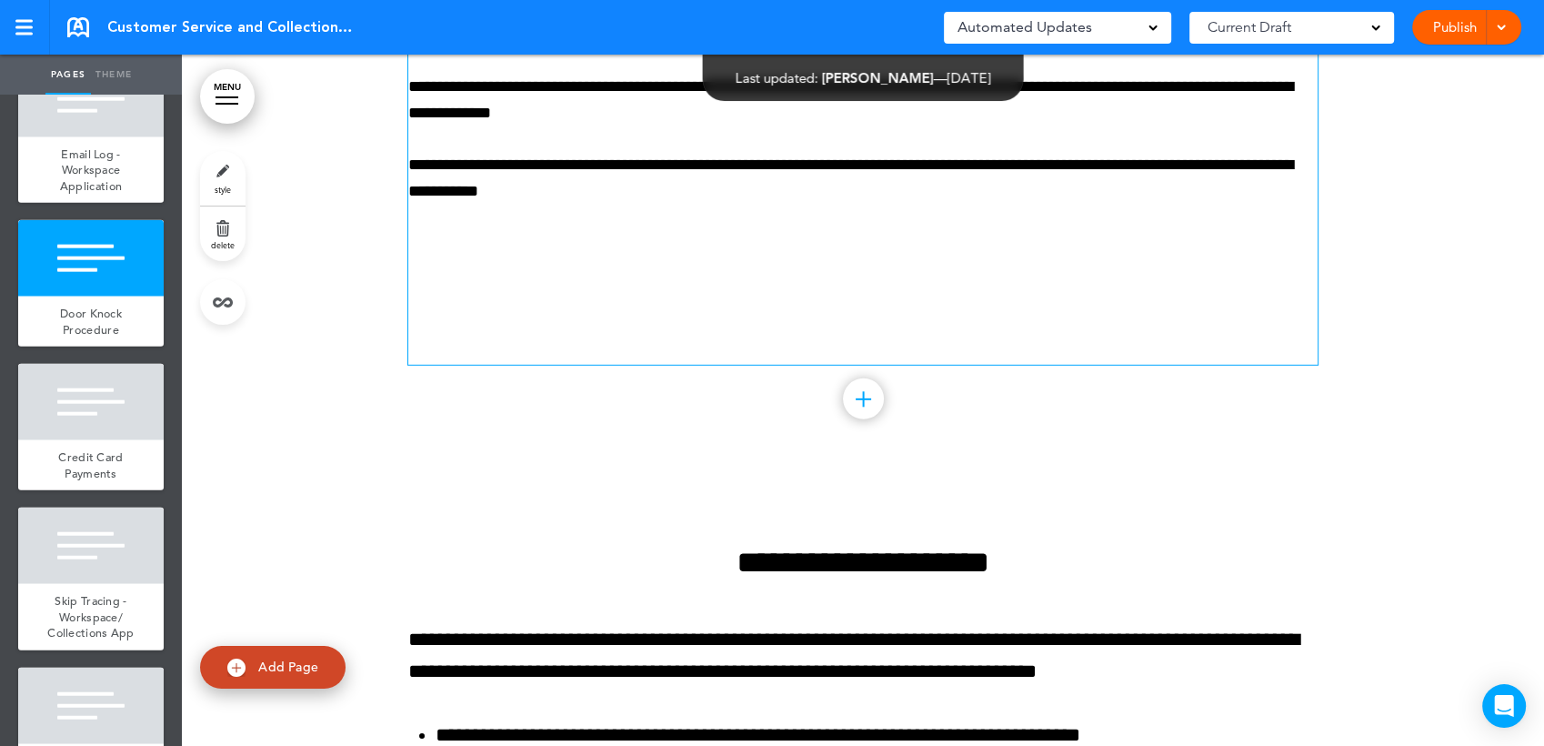
scroll to position [40261, 0]
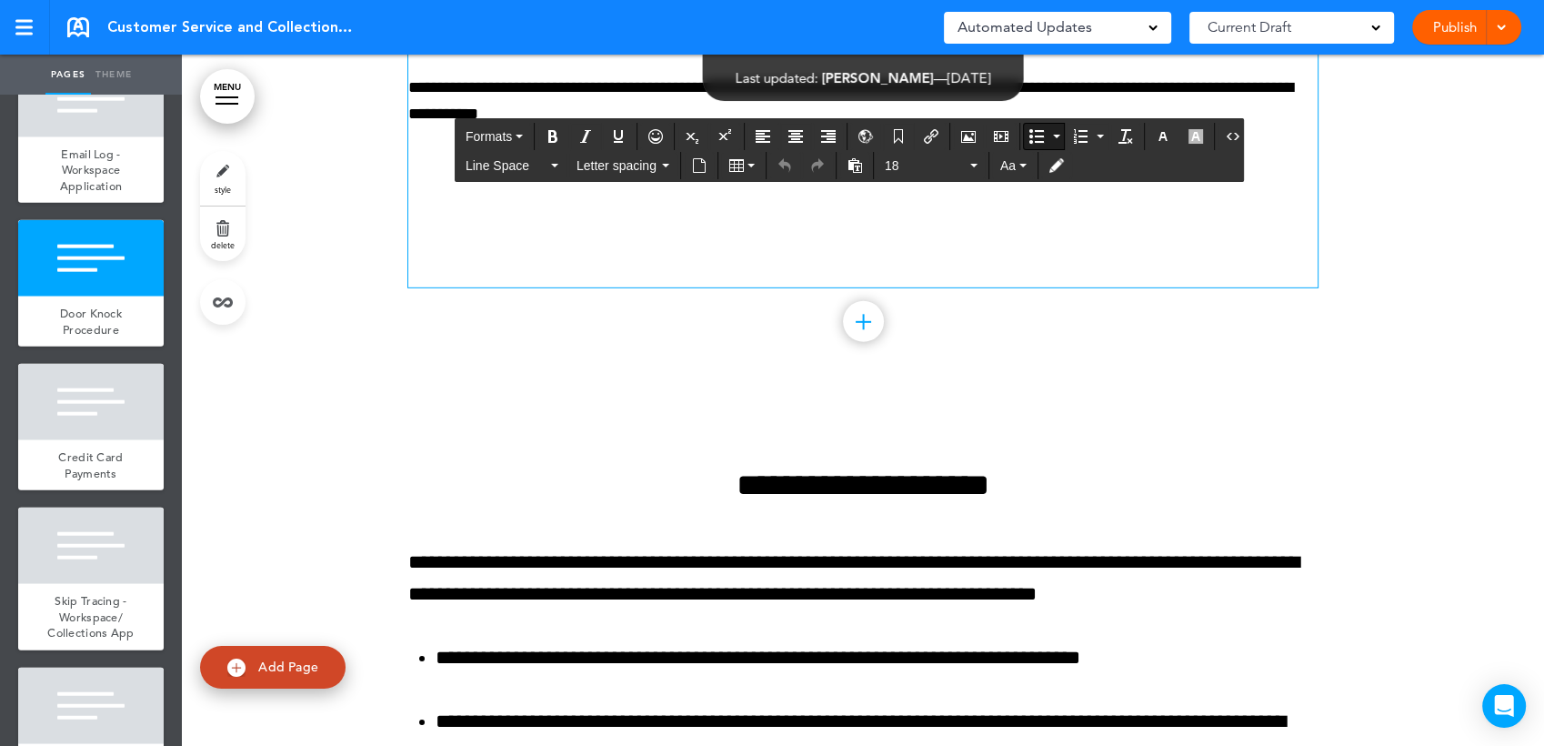
drag, startPoint x: 574, startPoint y: 331, endPoint x: 732, endPoint y: 322, distance: 158.5
drag, startPoint x: 852, startPoint y: 326, endPoint x: 815, endPoint y: 326, distance: 37.3
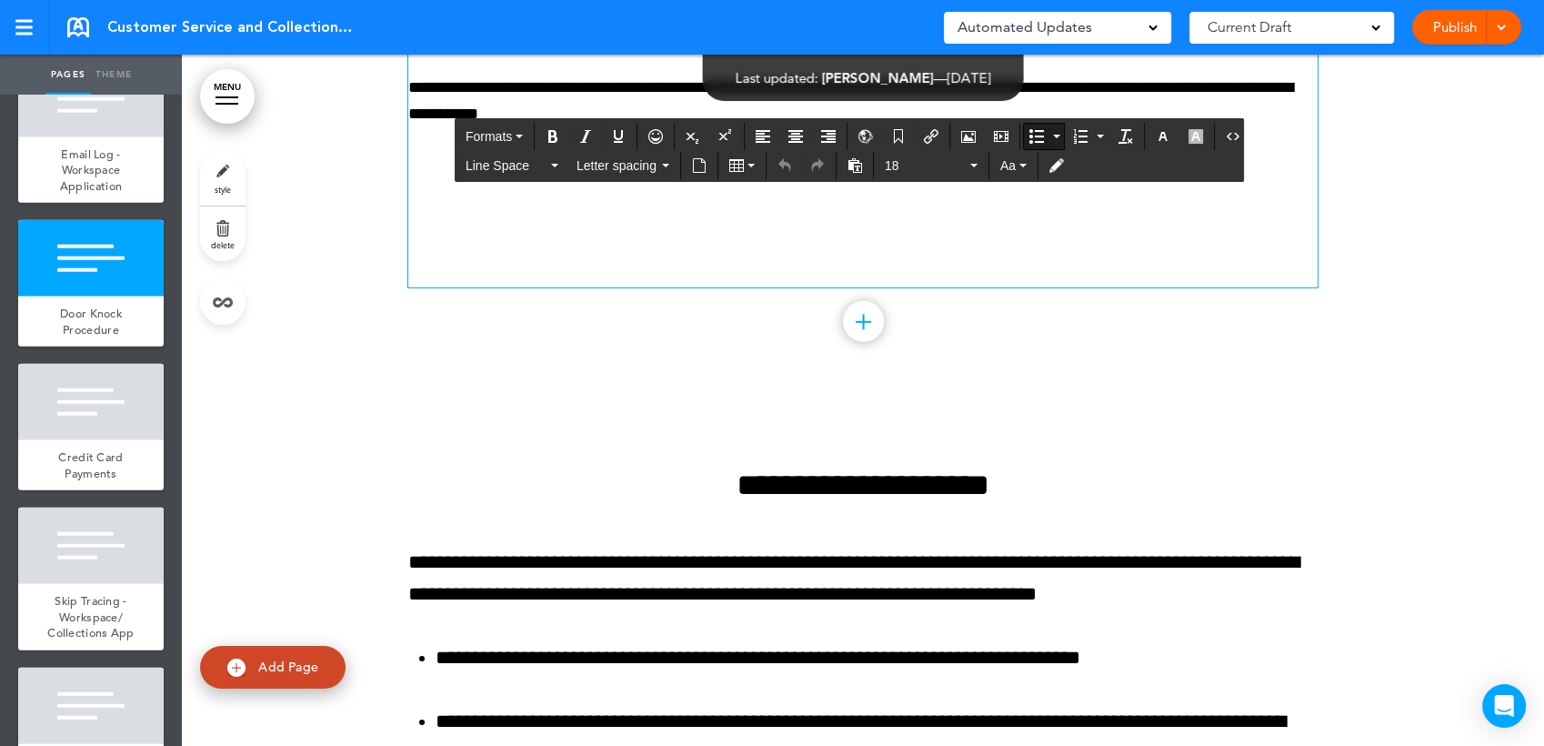
drag, startPoint x: 713, startPoint y: 347, endPoint x: 531, endPoint y: 347, distance: 181.9
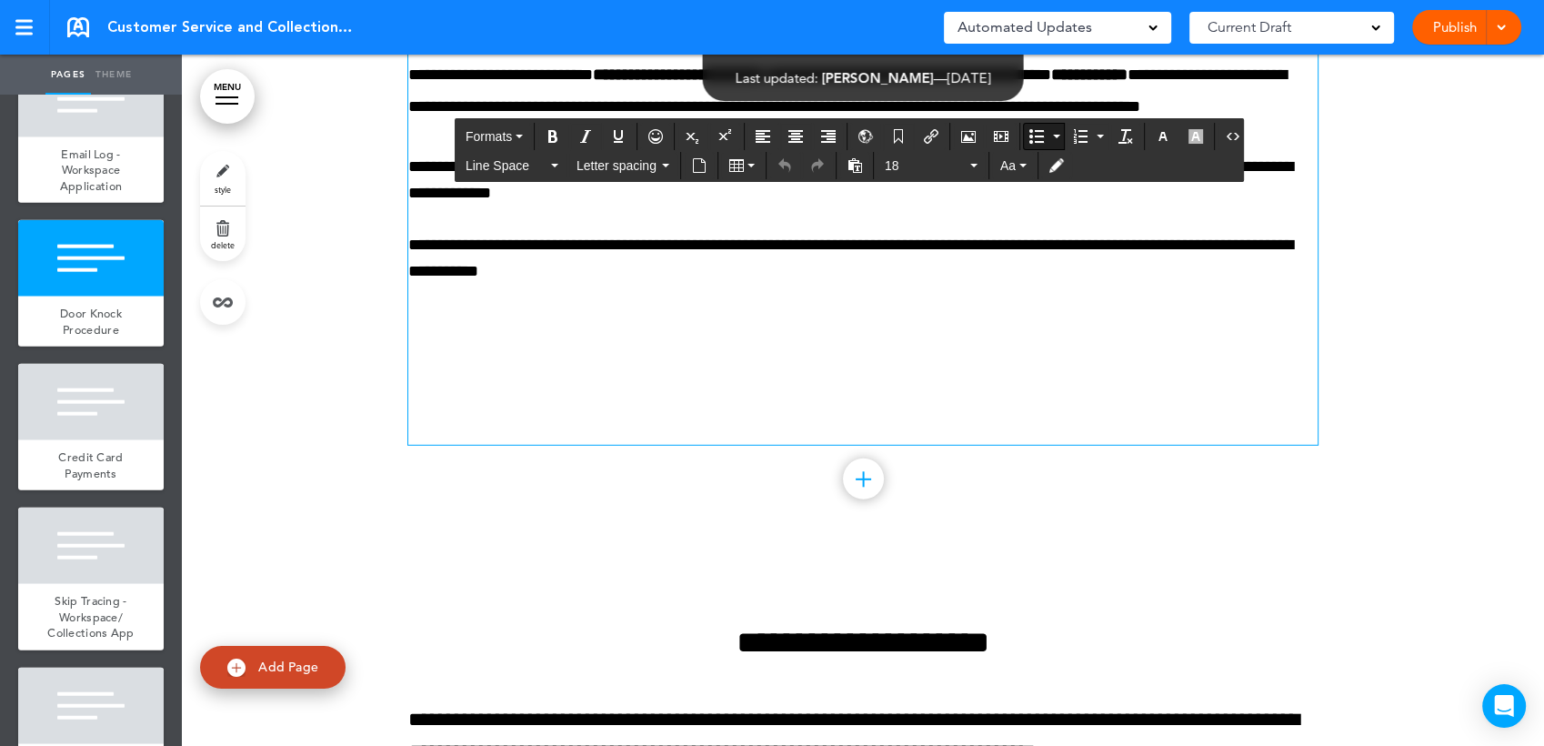
scroll to position [40059, 0]
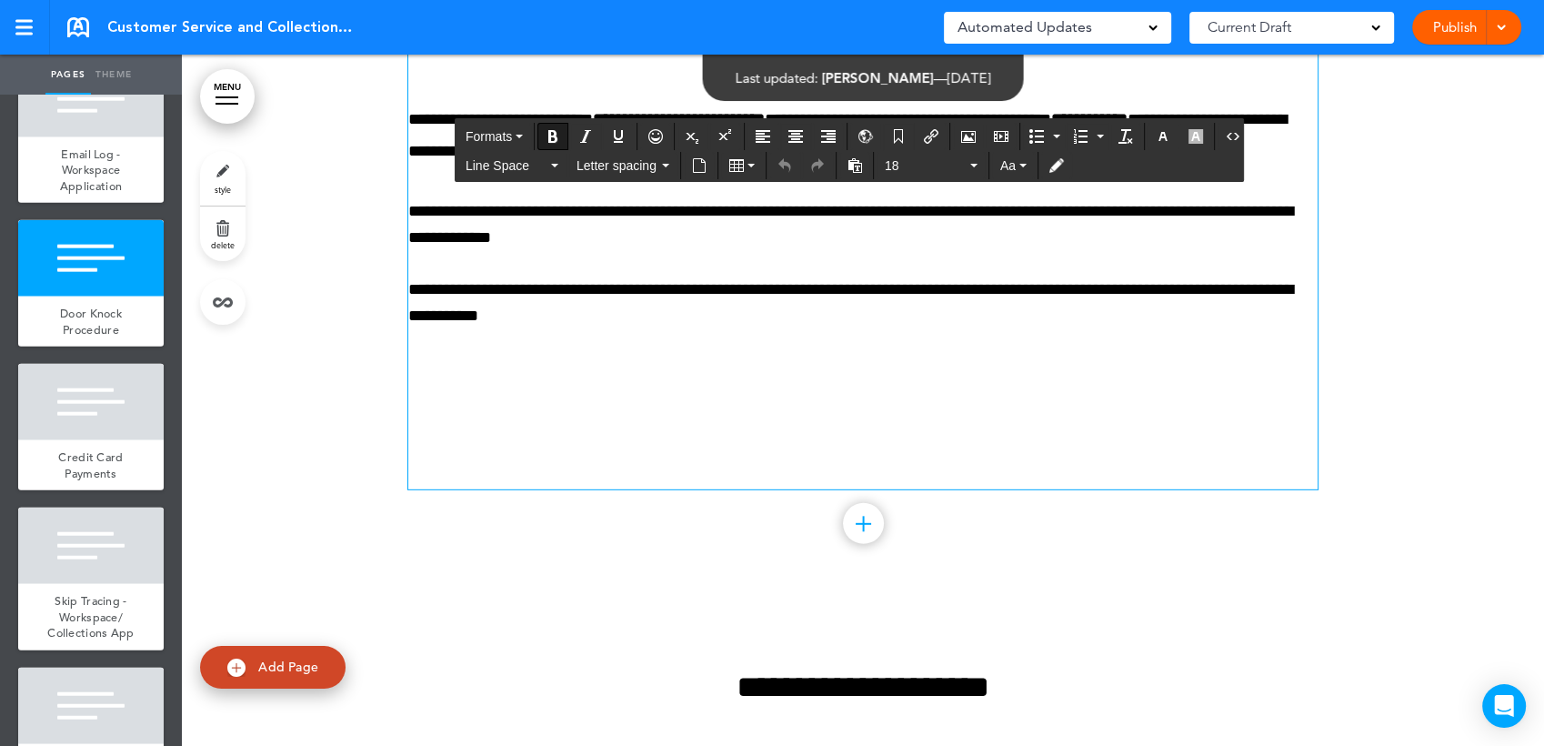
drag, startPoint x: 744, startPoint y: 423, endPoint x: 928, endPoint y: 421, distance: 184.6
drag, startPoint x: 609, startPoint y: 375, endPoint x: 418, endPoint y: 378, distance: 191.0
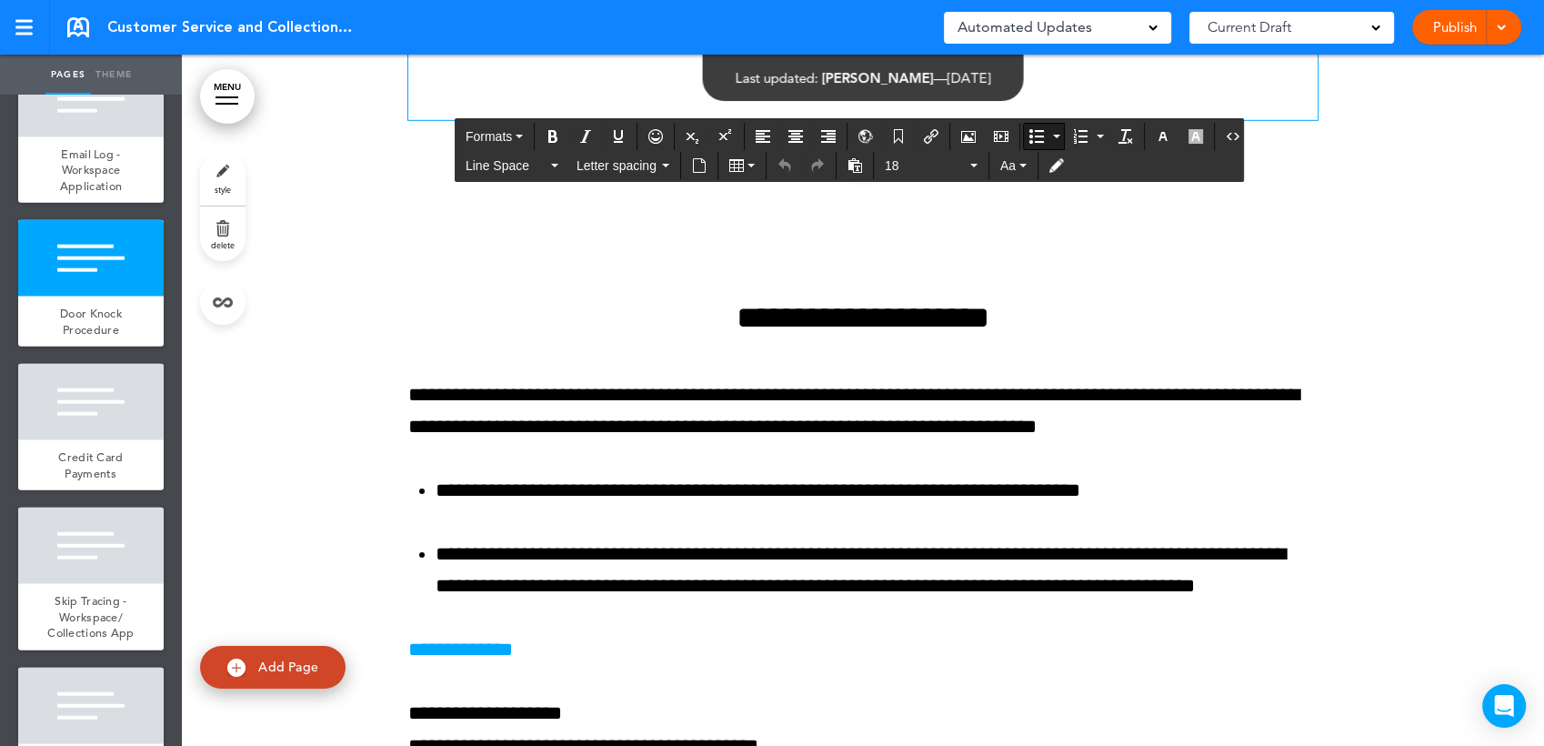
scroll to position [40462, 0]
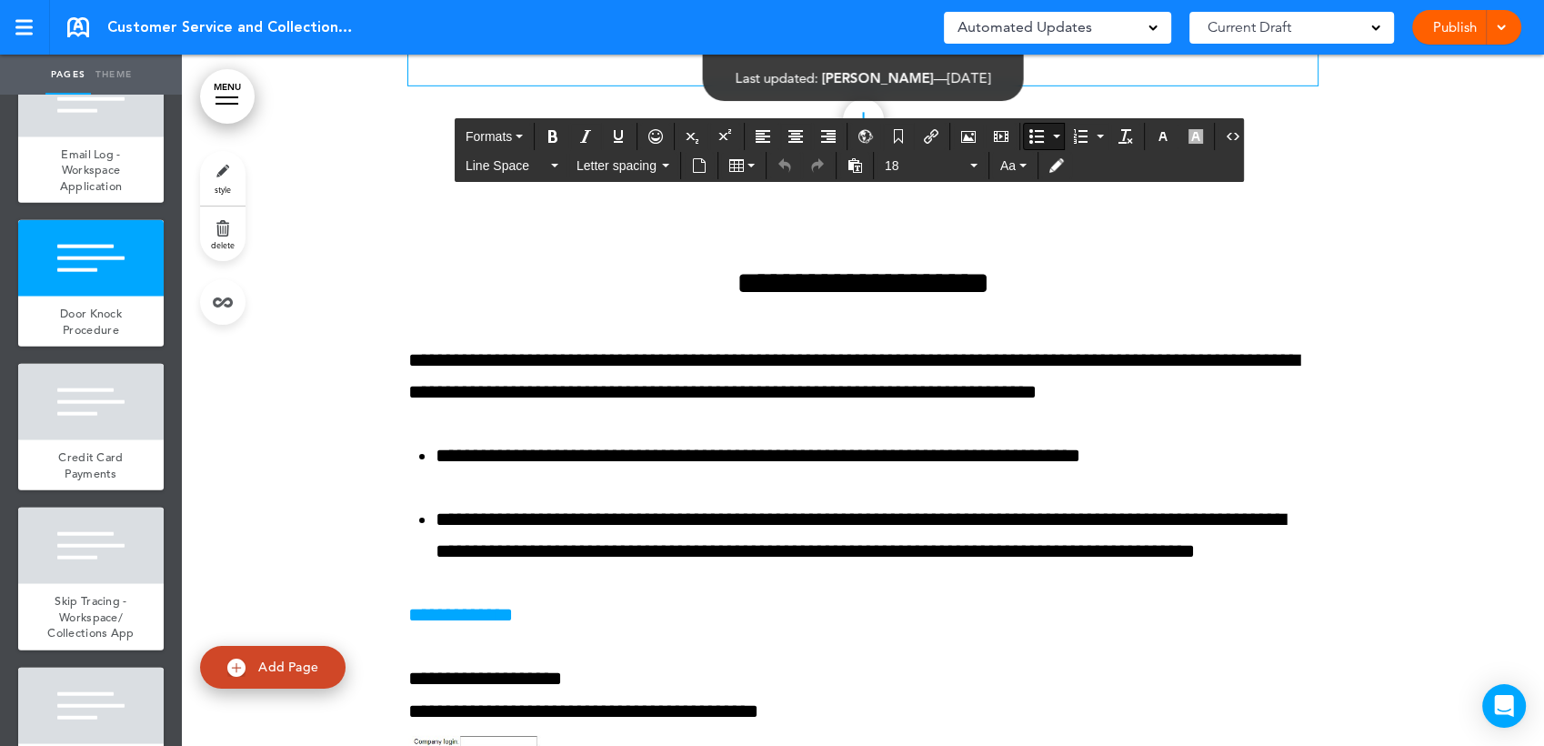
drag, startPoint x: 662, startPoint y: 253, endPoint x: 797, endPoint y: 251, distance: 134.6
drag, startPoint x: 635, startPoint y: 432, endPoint x: 817, endPoint y: 428, distance: 182.8
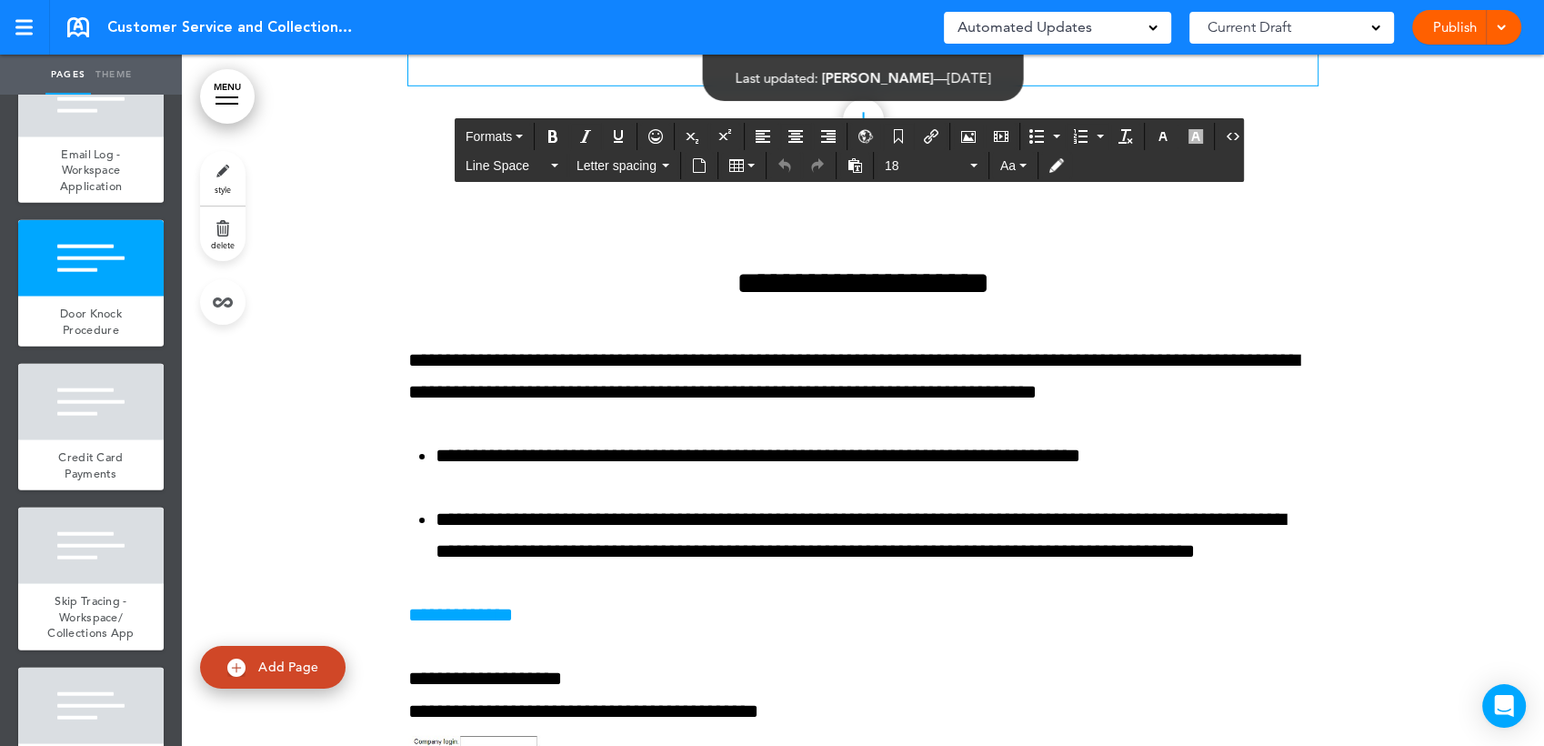
drag, startPoint x: 621, startPoint y: 464, endPoint x: 761, endPoint y: 464, distance: 140.0
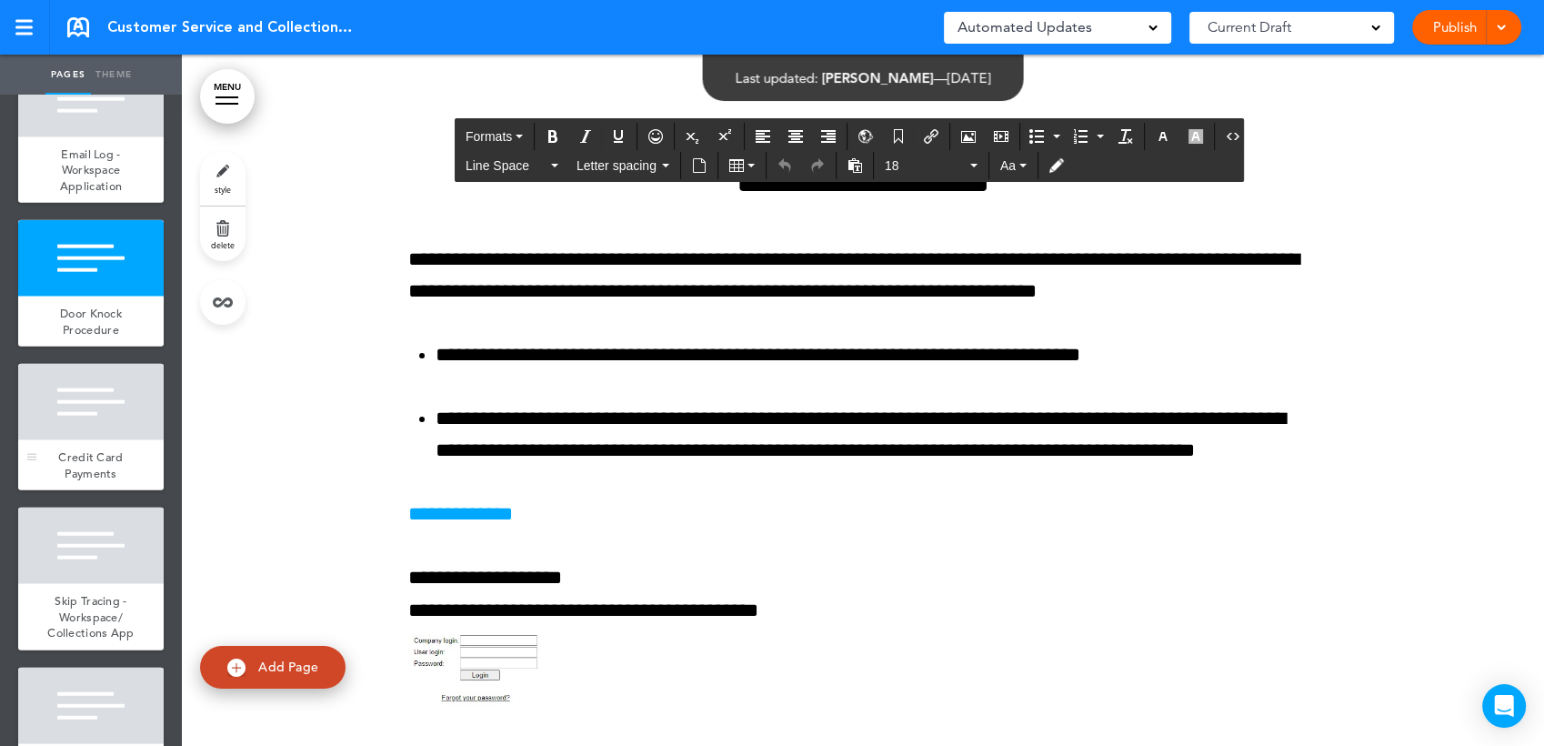
click at [76, 440] on div at bounding box center [90, 402] width 145 height 76
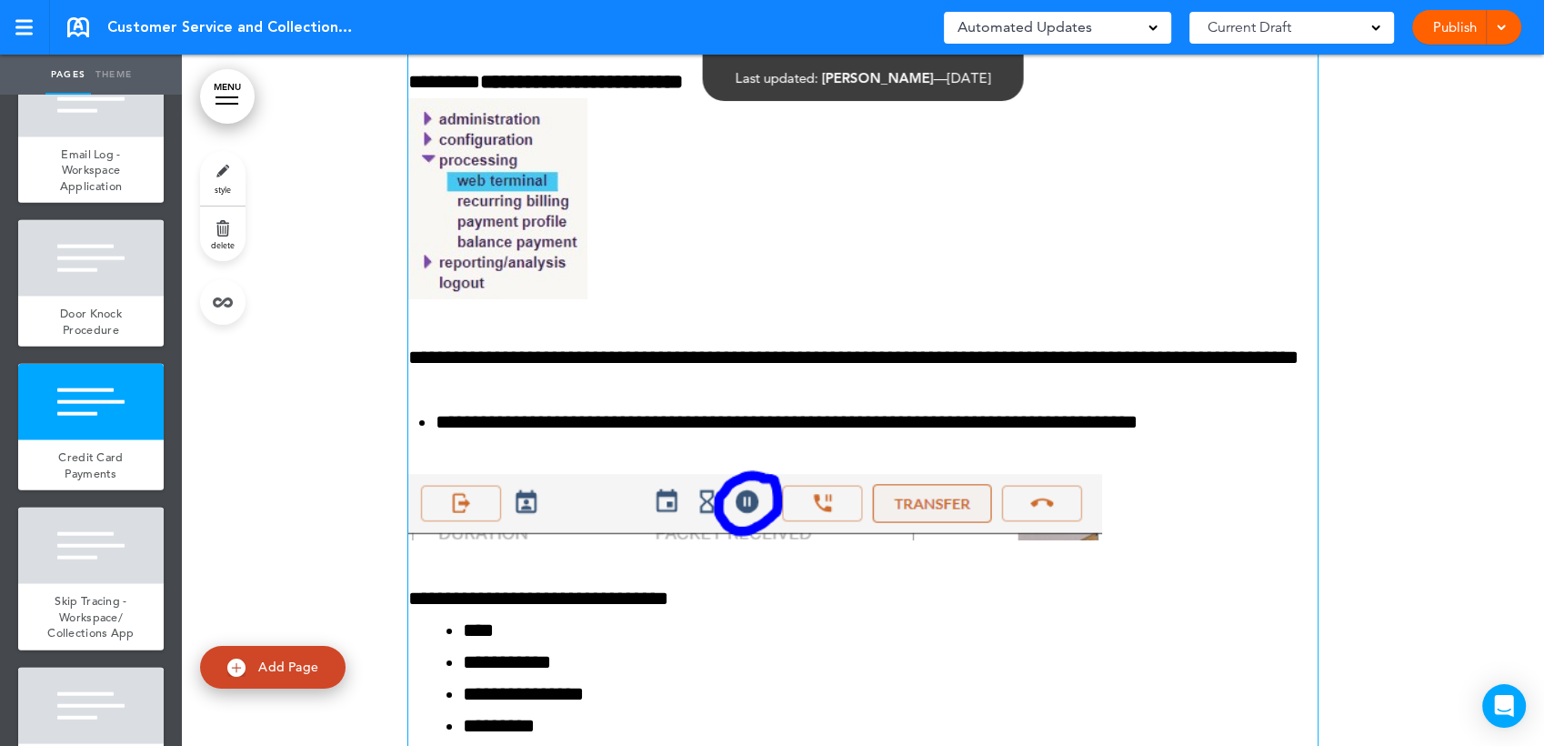
scroll to position [41351, 0]
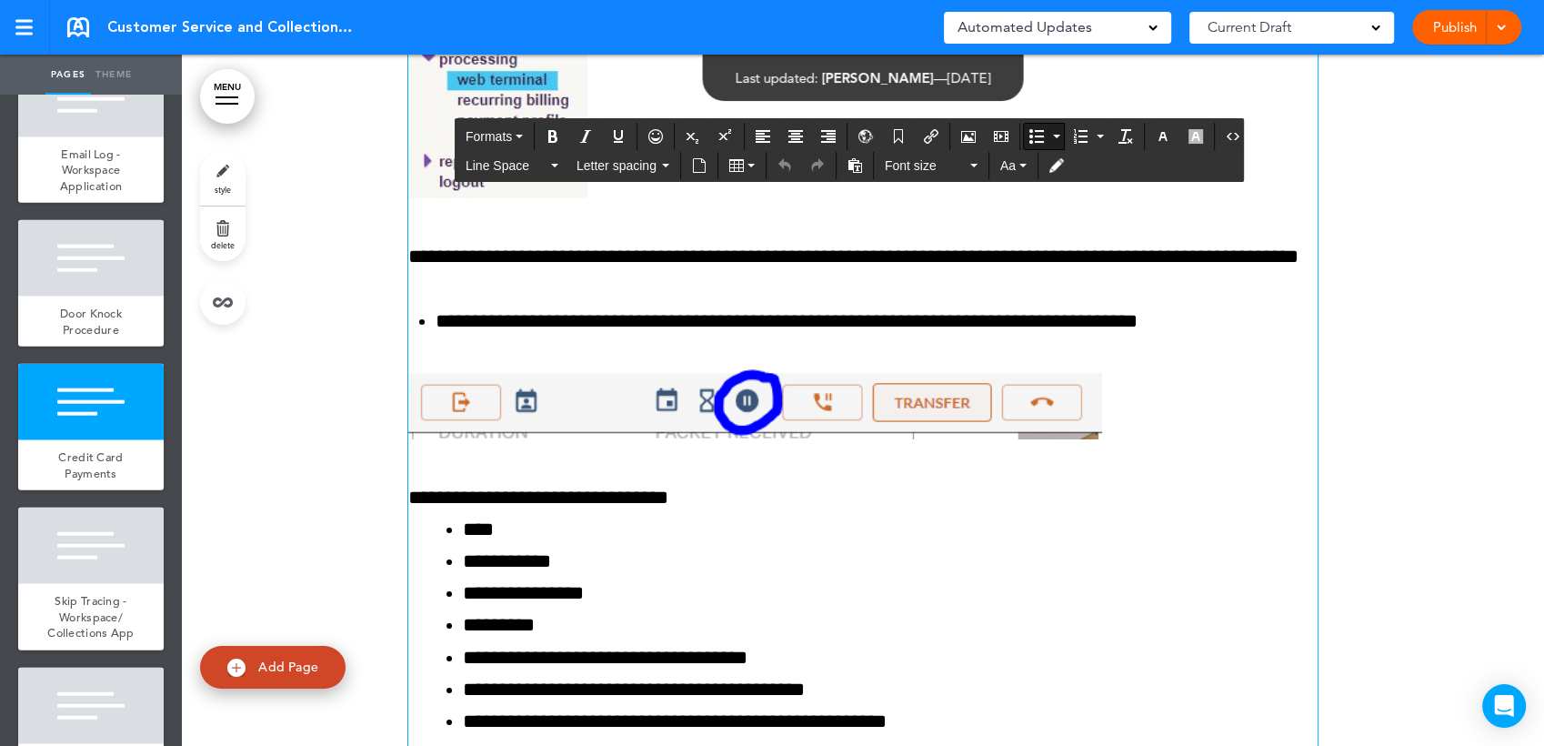
drag, startPoint x: 536, startPoint y: 312, endPoint x: 634, endPoint y: 314, distance: 98.2
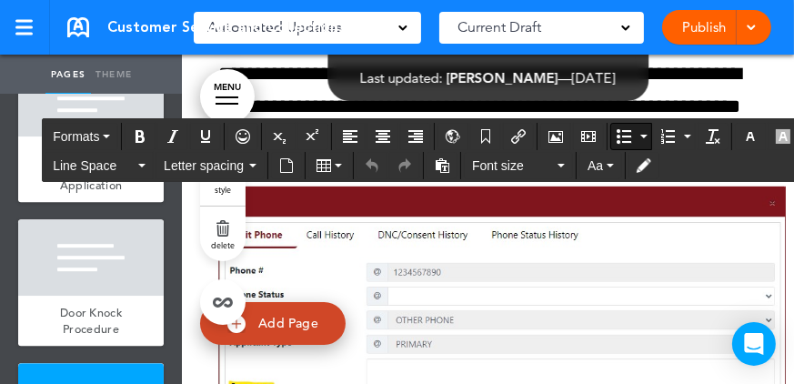
scroll to position [50773, 0]
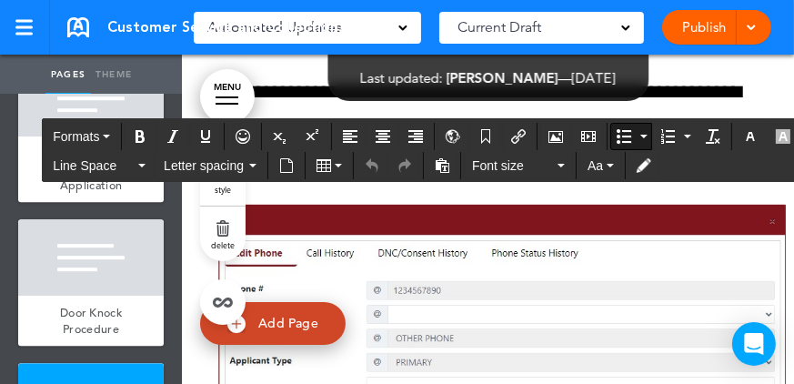
click at [724, 25] on div "Publish Publish Preview Draft" at bounding box center [716, 27] width 109 height 35
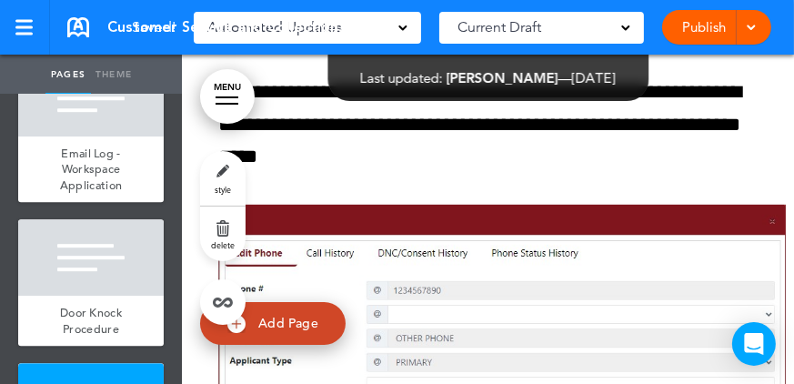
click at [719, 29] on link "Publish" at bounding box center [704, 27] width 57 height 35
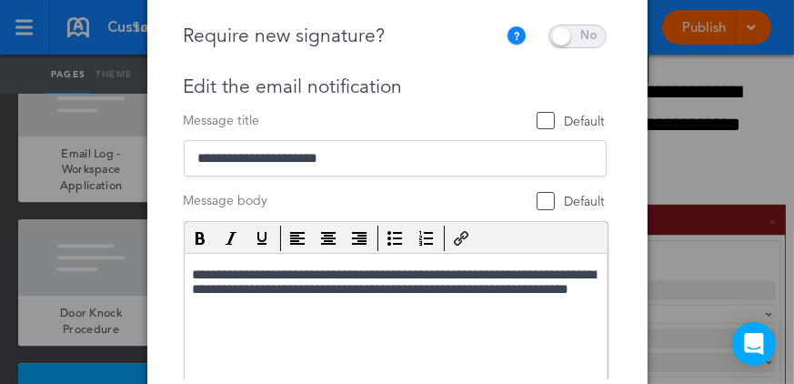
scroll to position [62, 0]
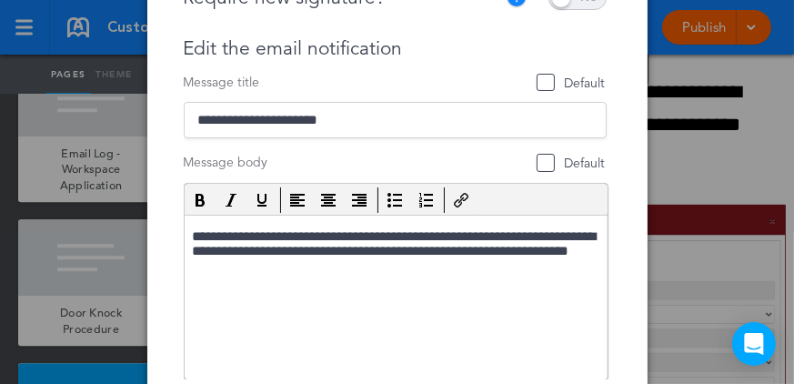
click at [690, 239] on div at bounding box center [397, 192] width 794 height 384
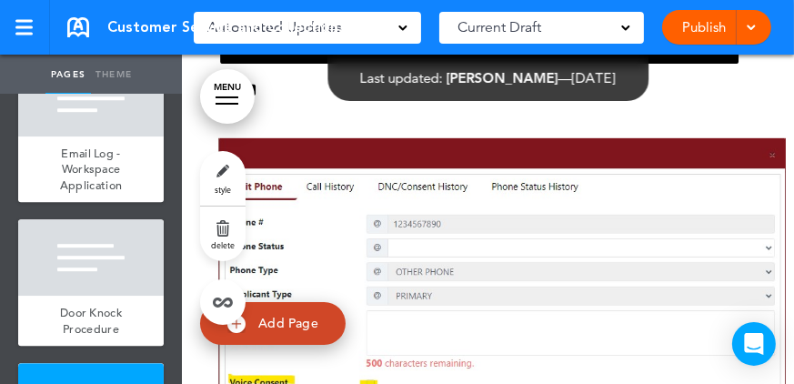
scroll to position [50876, 0]
